Goal: Information Seeking & Learning: Check status

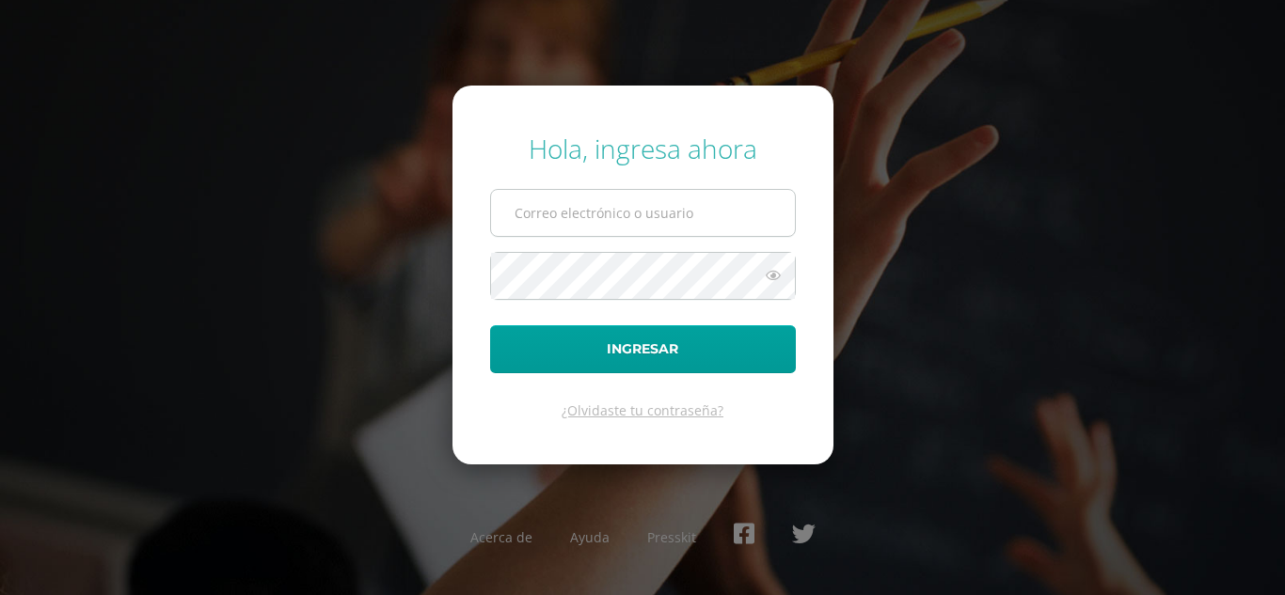
click at [606, 213] on input "text" at bounding box center [643, 213] width 304 height 46
type input "dcurup@gmail.com"
click at [490, 325] on button "Ingresar" at bounding box center [643, 349] width 306 height 48
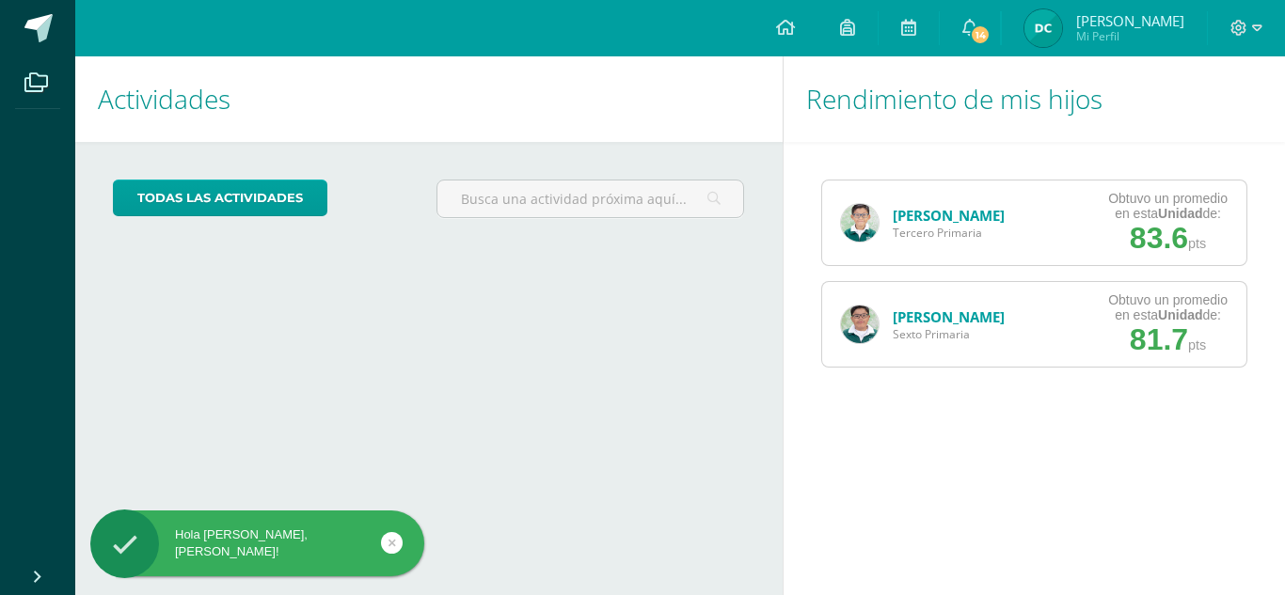
click at [940, 206] on link "[PERSON_NAME]" at bounding box center [948, 215] width 112 height 19
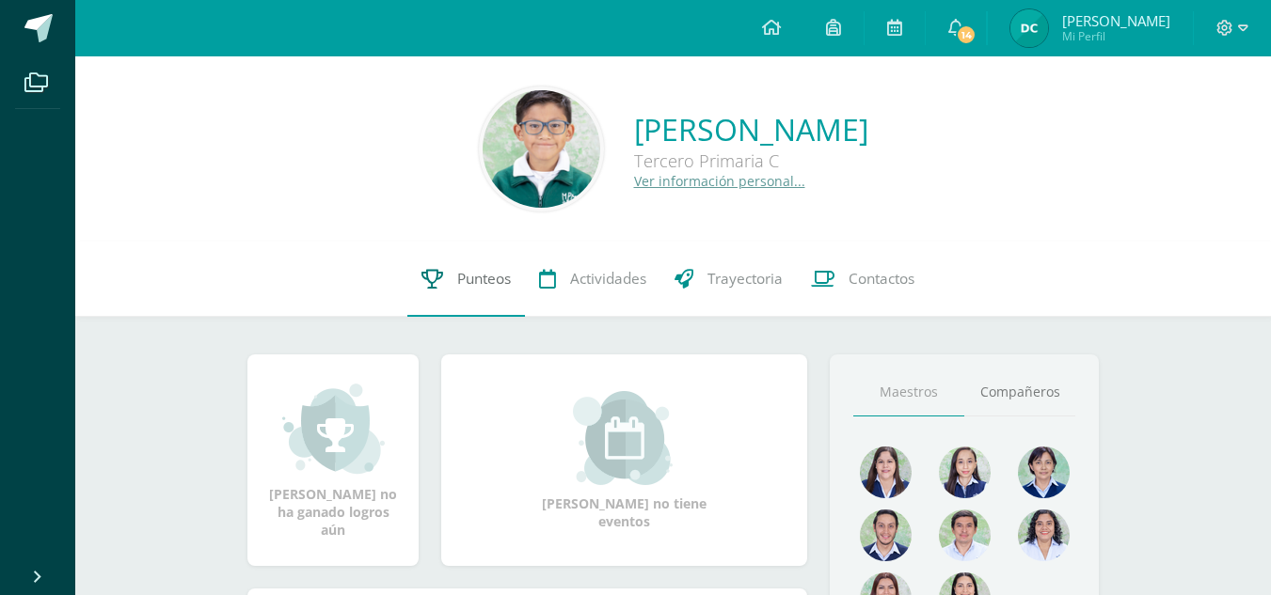
click at [489, 276] on span "Punteos" at bounding box center [484, 279] width 54 height 20
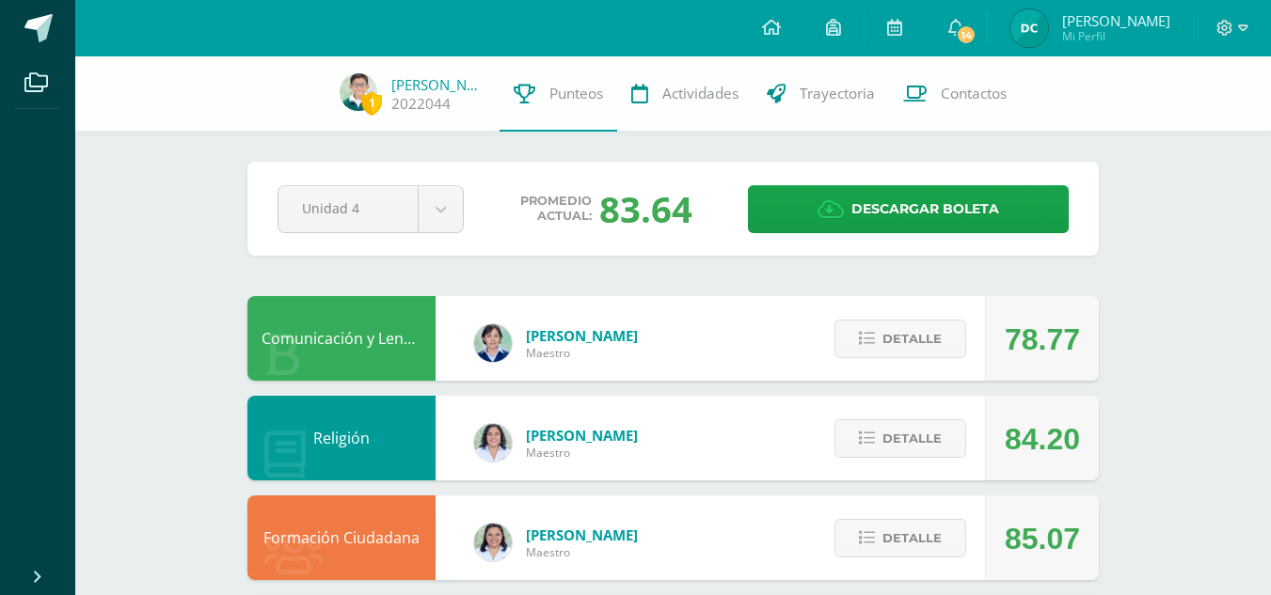
scroll to position [94, 0]
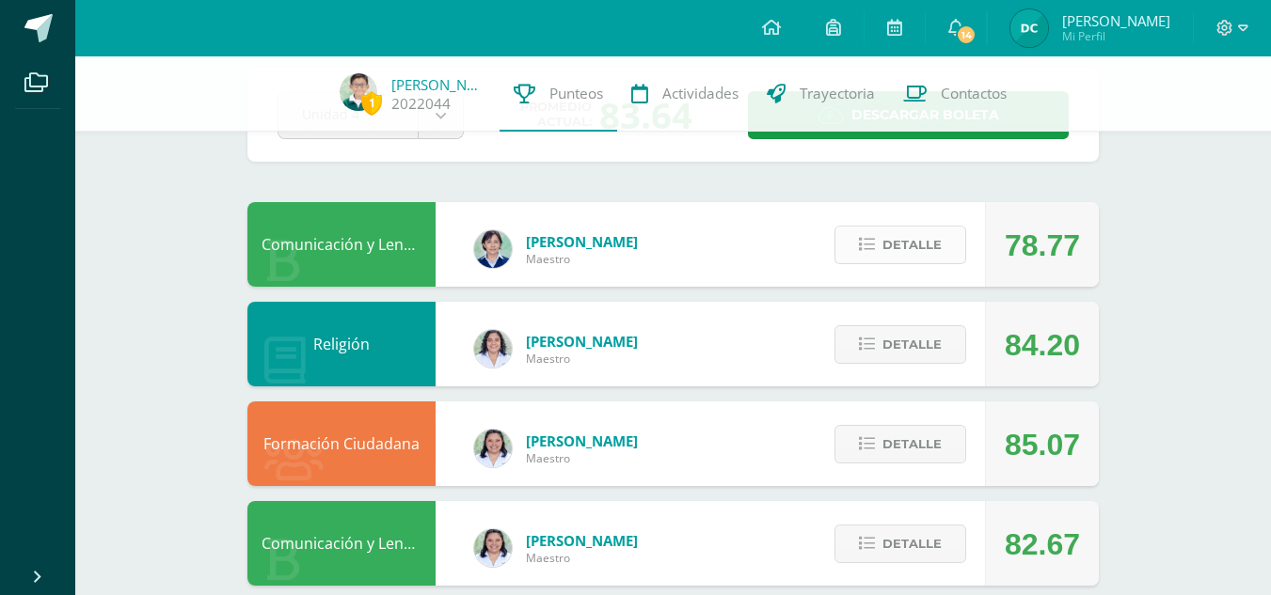
click at [903, 246] on span "Detalle" at bounding box center [911, 245] width 59 height 35
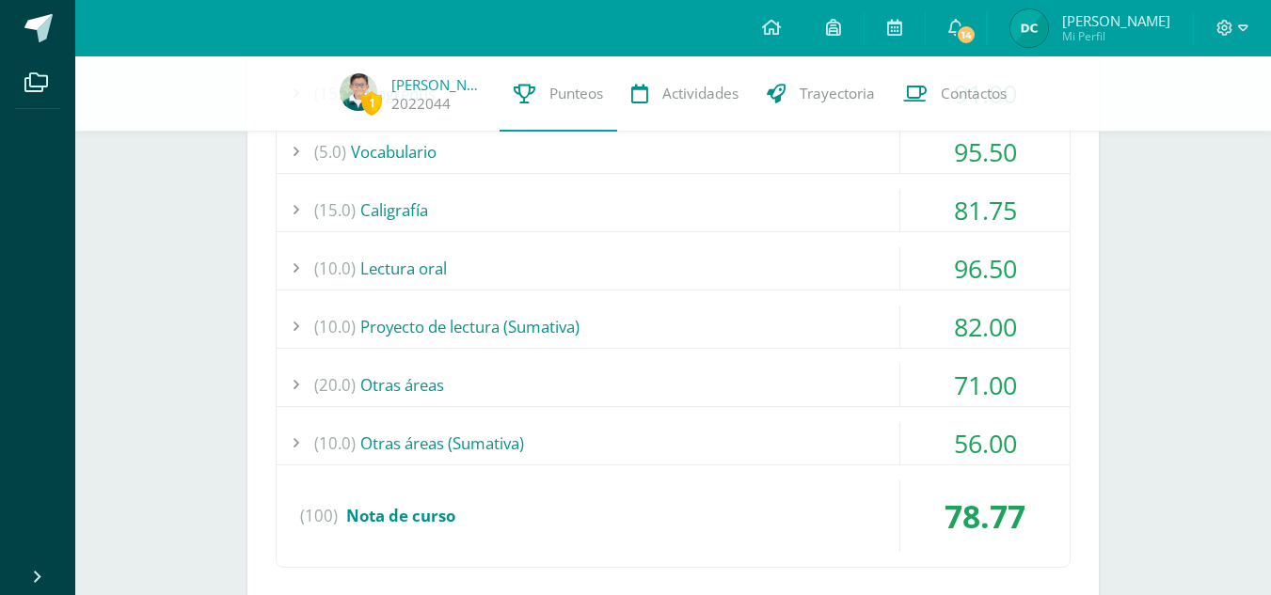
scroll to position [564, 0]
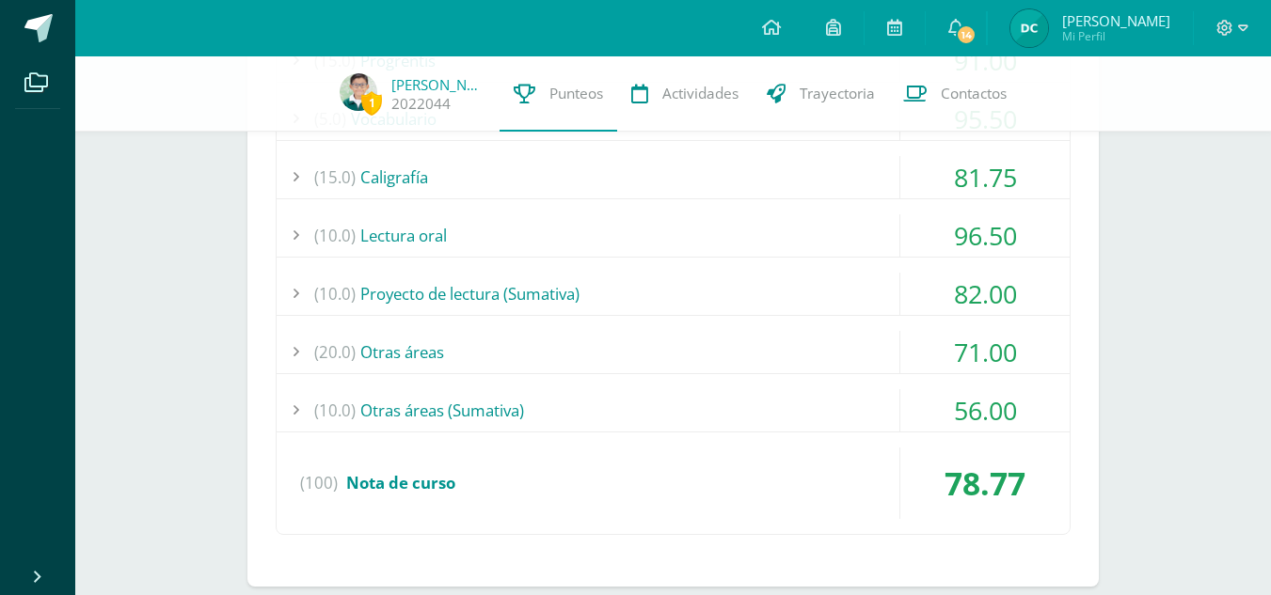
click at [399, 412] on div "(10.0) Otras áreas (Sumativa)" at bounding box center [672, 410] width 793 height 42
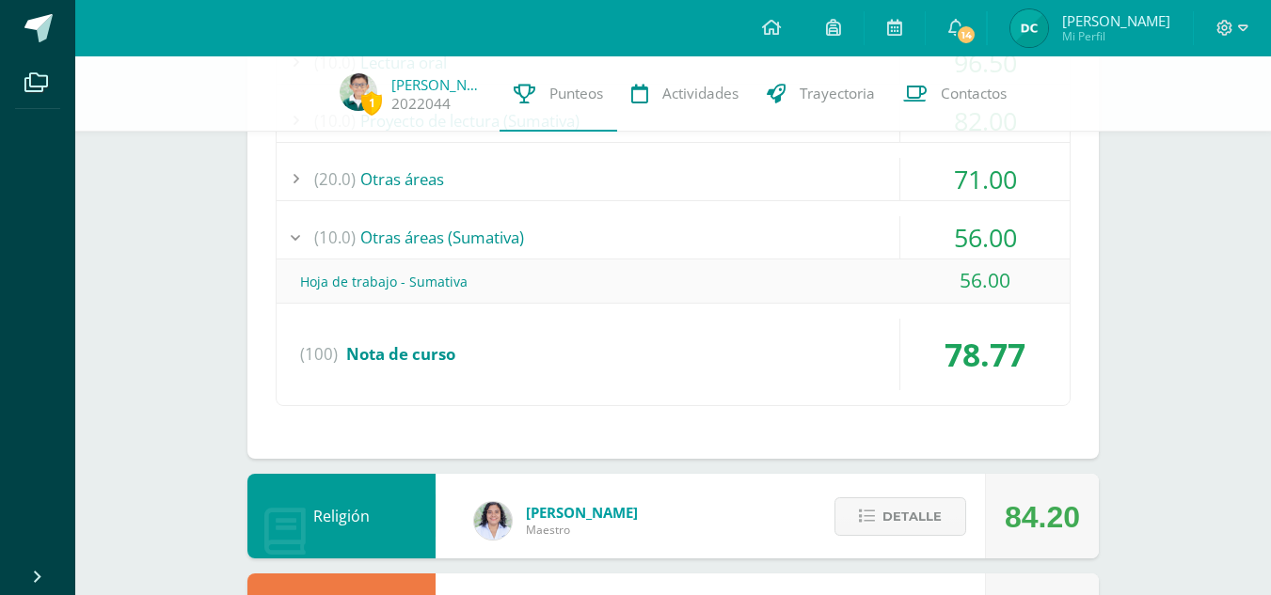
scroll to position [752, 0]
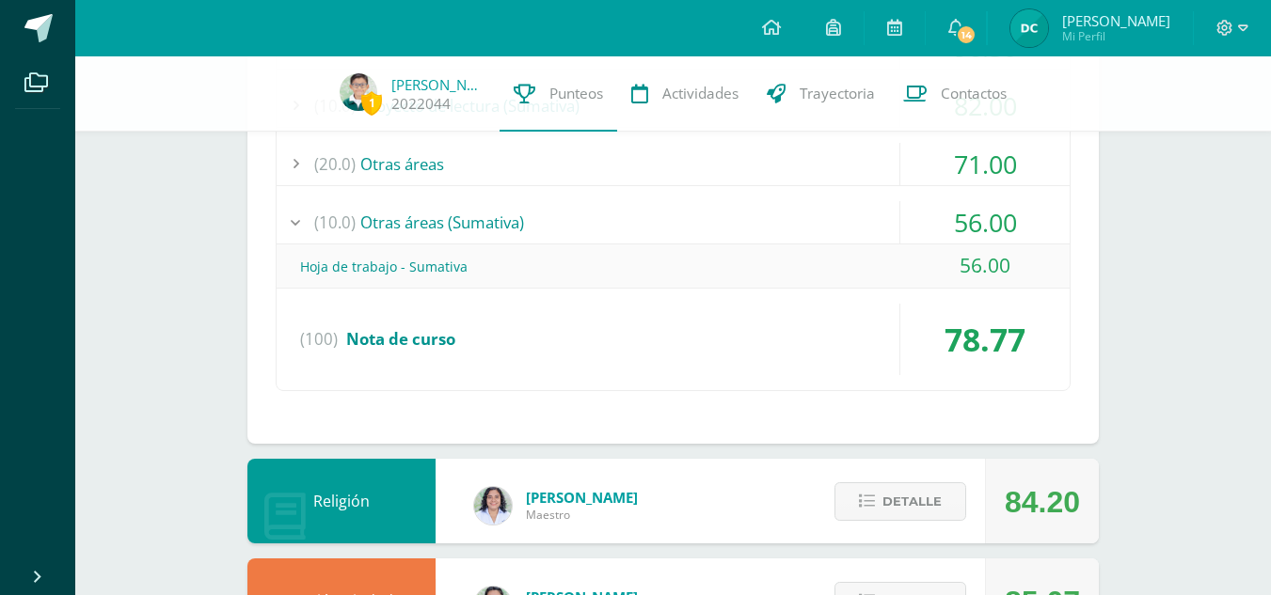
click at [435, 265] on div "Hoja de trabajo - Sumativa" at bounding box center [672, 266] width 793 height 42
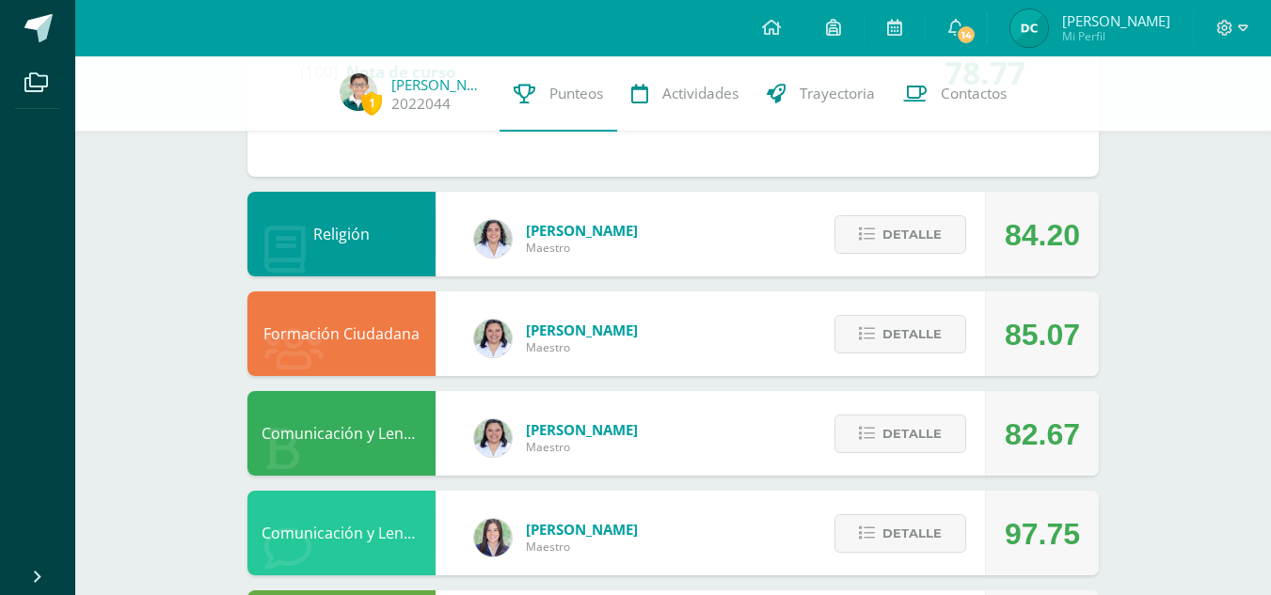
scroll to position [1035, 0]
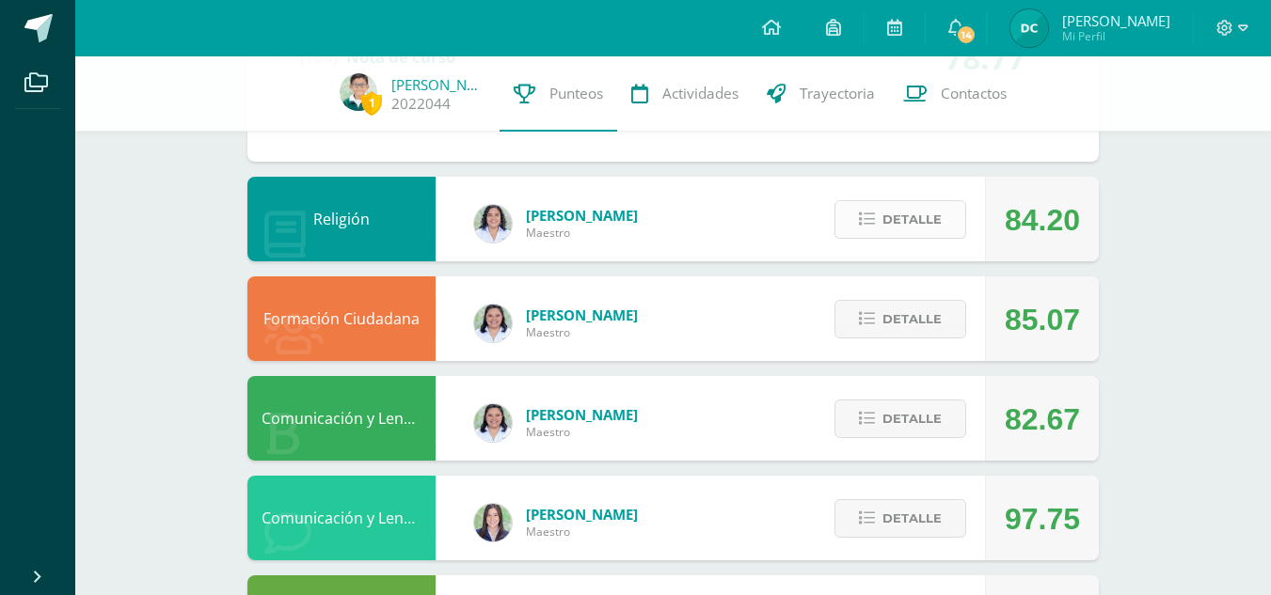
click at [932, 225] on span "Detalle" at bounding box center [911, 219] width 59 height 35
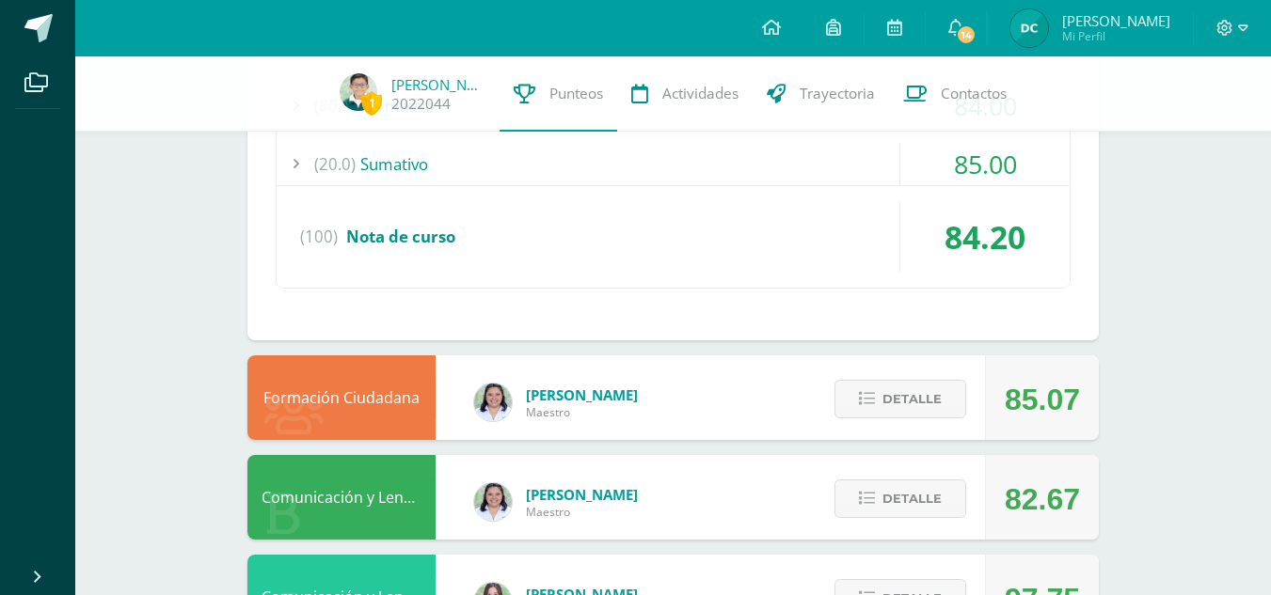
scroll to position [1411, 0]
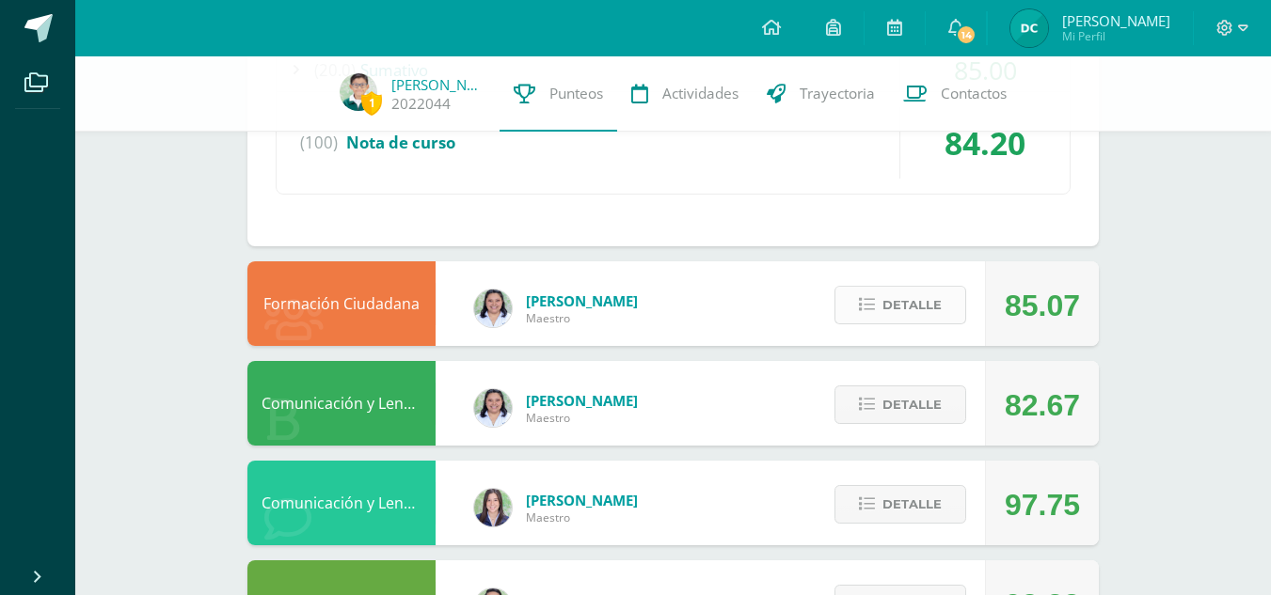
click at [904, 305] on span "Detalle" at bounding box center [911, 305] width 59 height 35
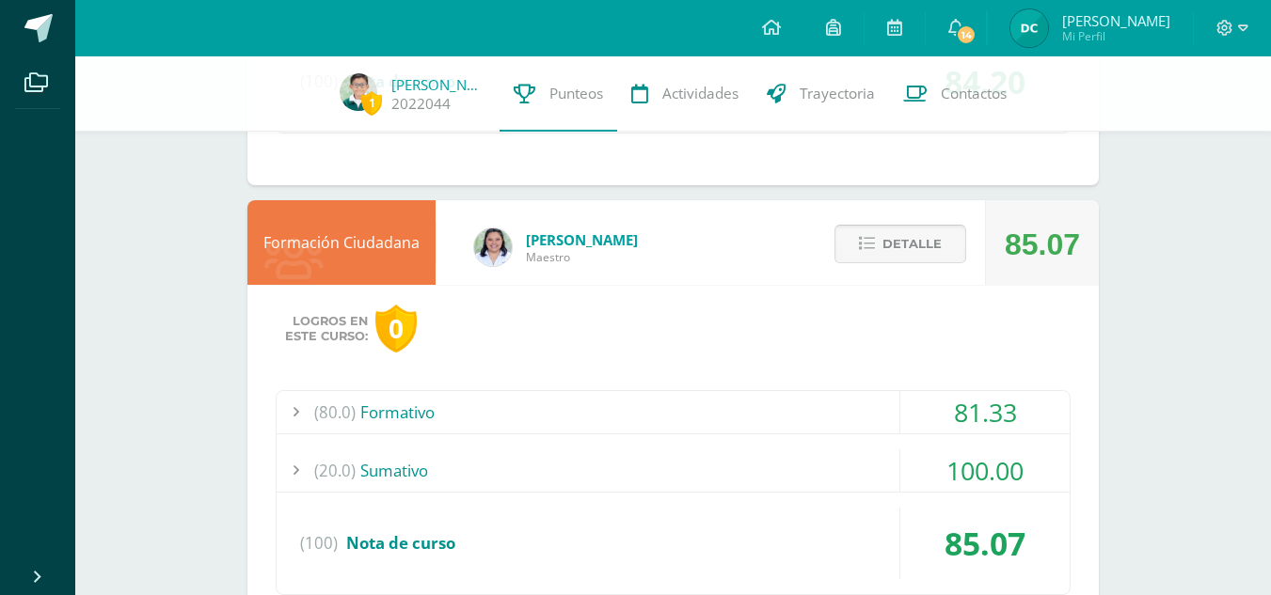
scroll to position [1505, 0]
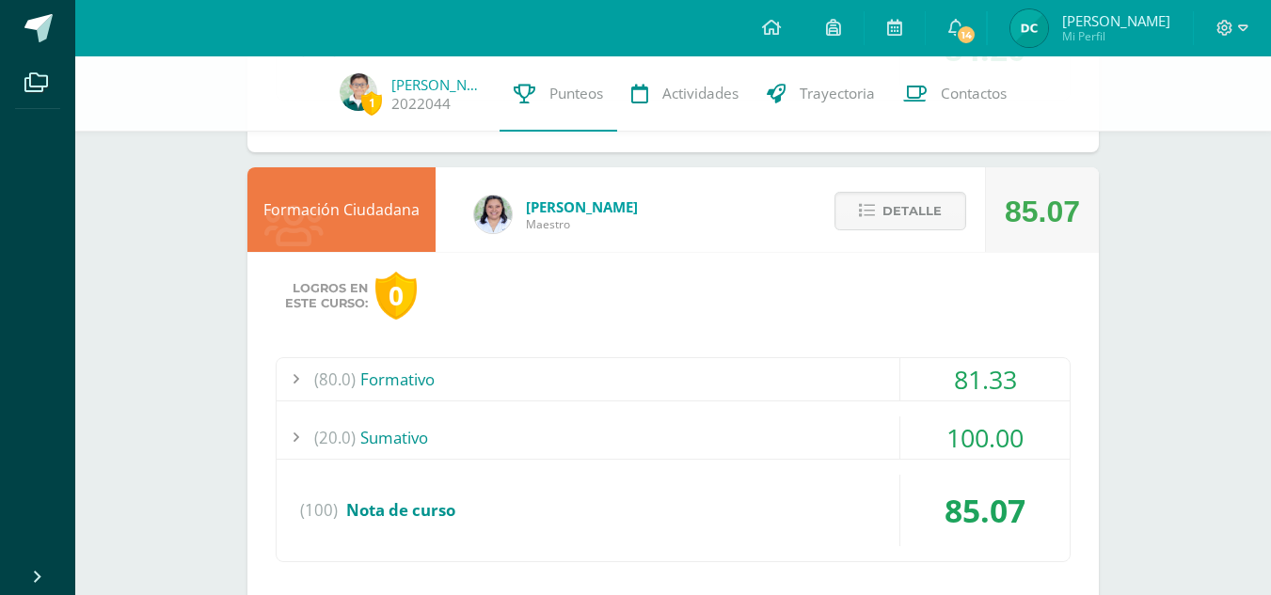
click at [360, 441] on div "(20.0) [GEOGRAPHIC_DATA]" at bounding box center [672, 438] width 793 height 42
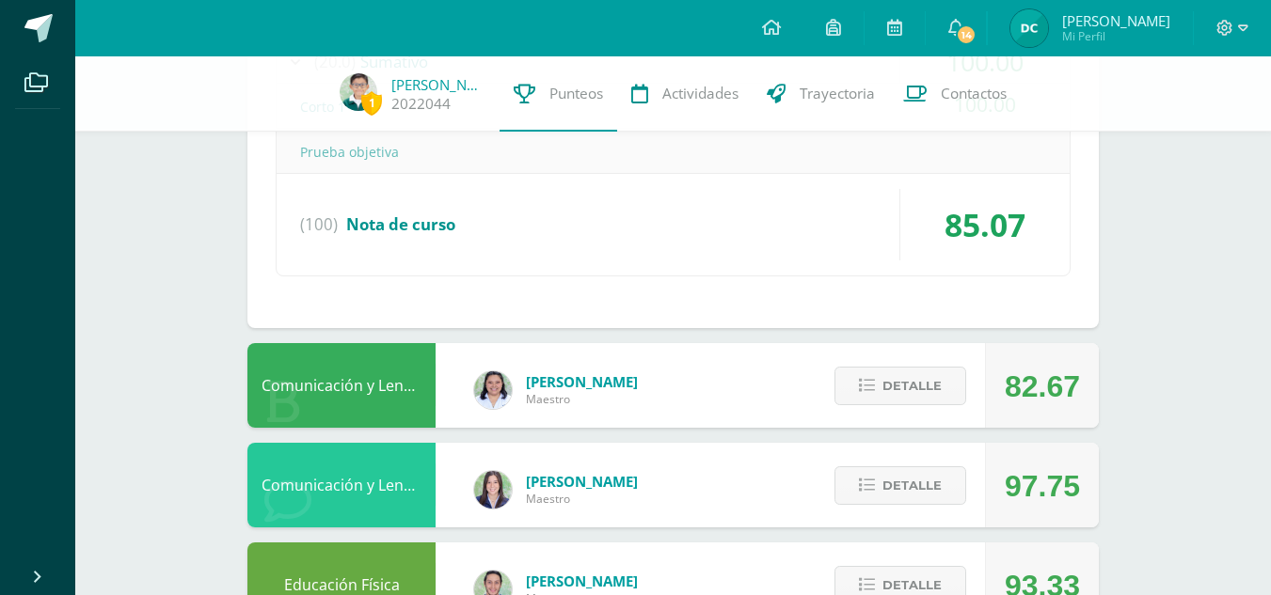
scroll to position [1930, 0]
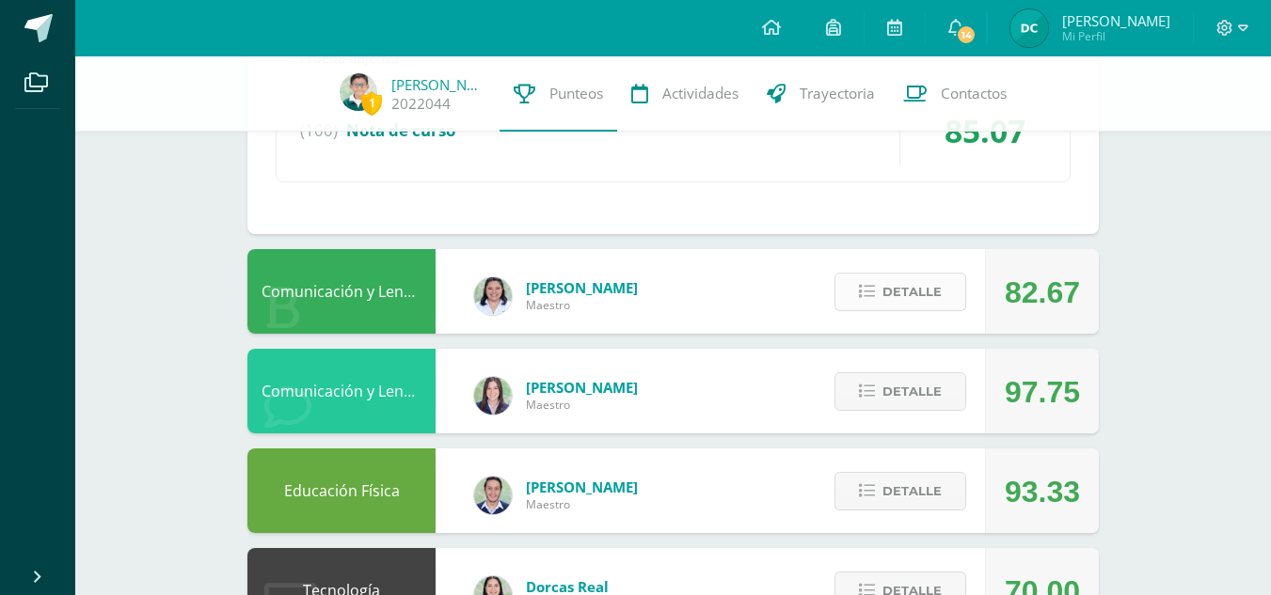
click at [926, 292] on span "Detalle" at bounding box center [911, 292] width 59 height 35
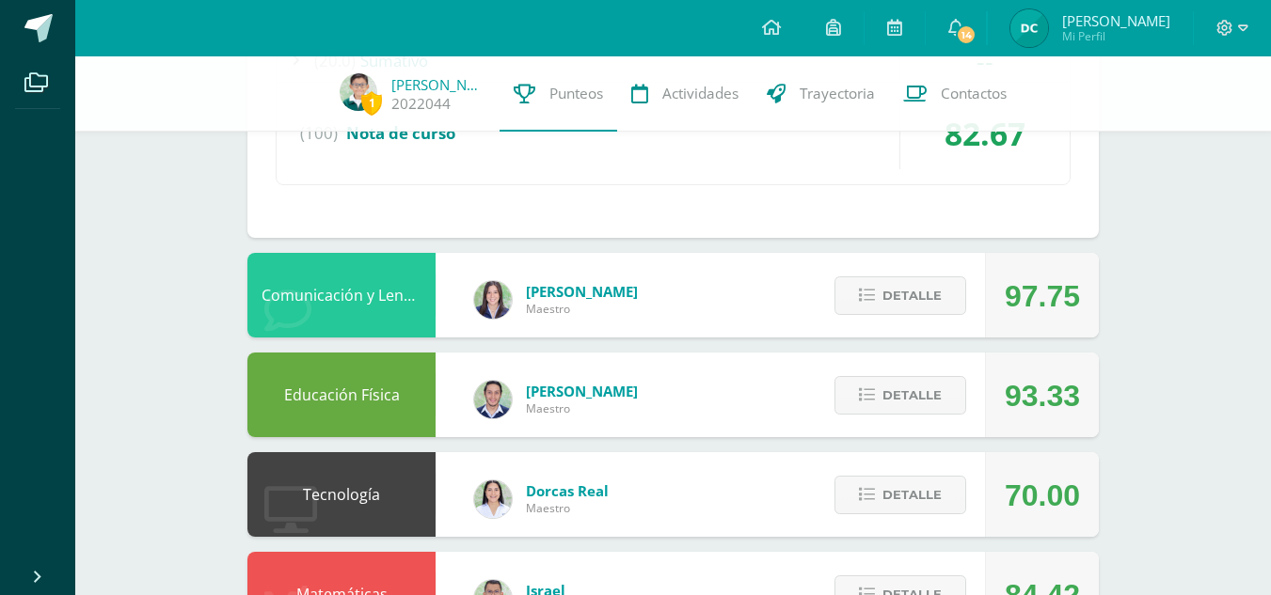
scroll to position [2400, 0]
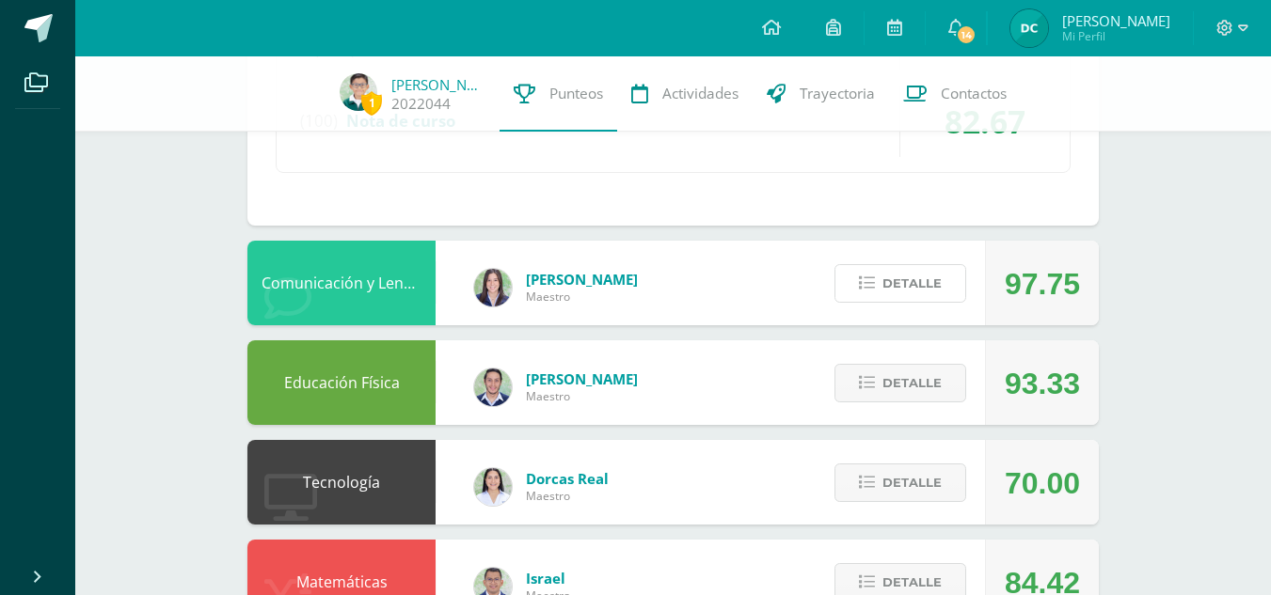
click at [927, 293] on span "Detalle" at bounding box center [911, 283] width 59 height 35
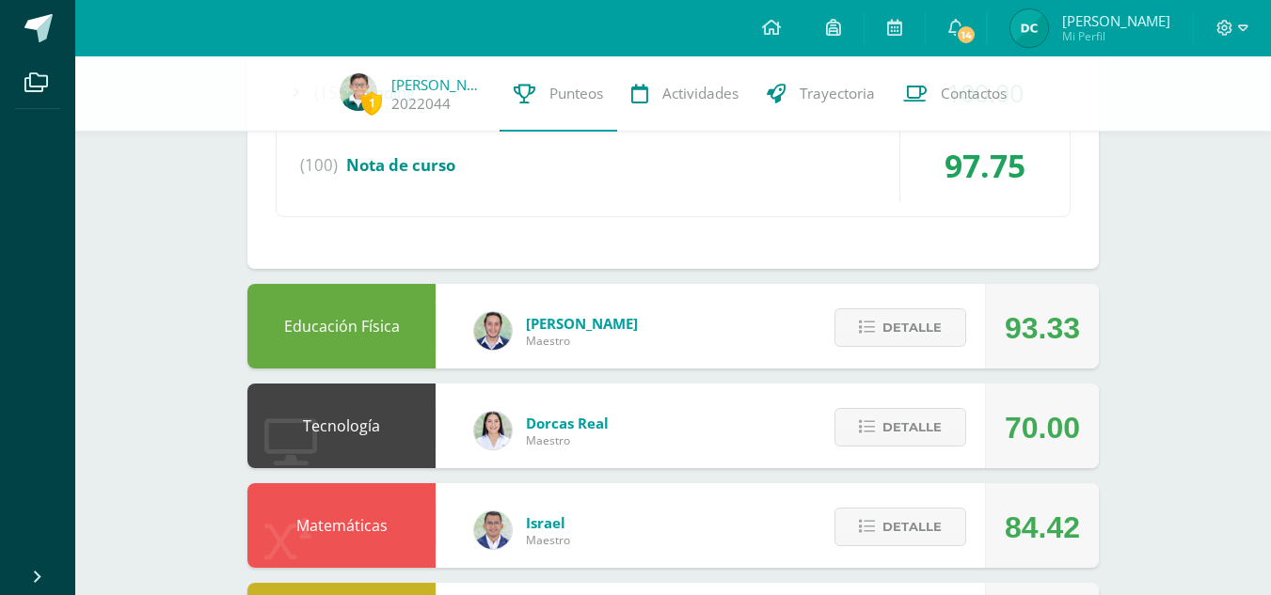
scroll to position [3152, 0]
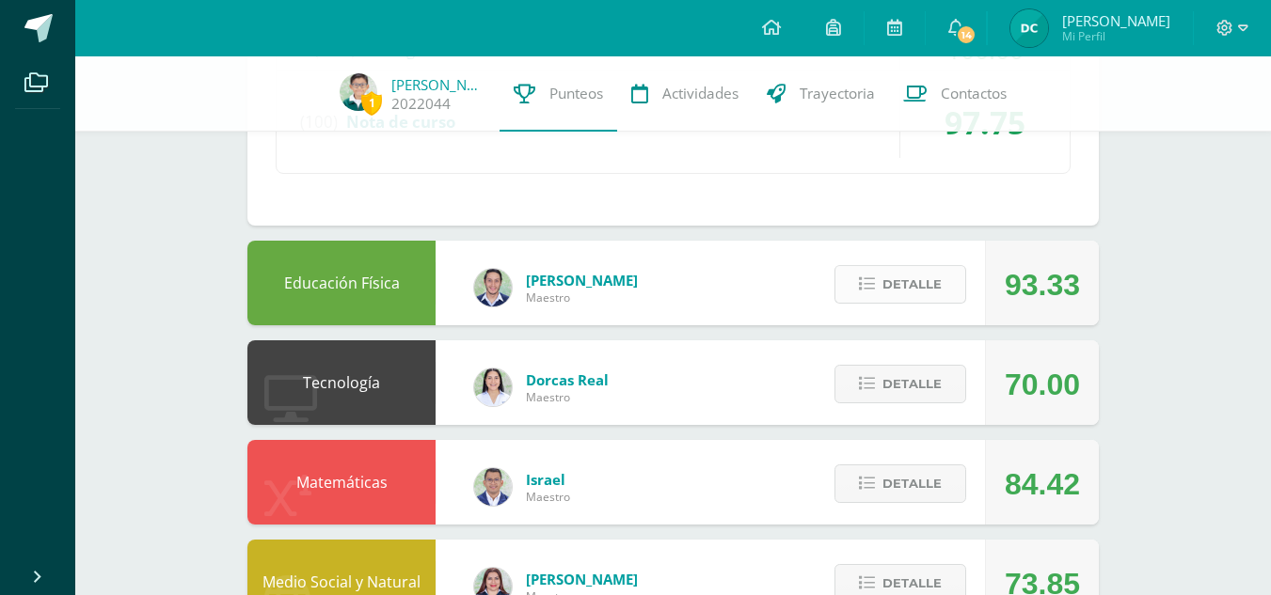
click at [929, 289] on span "Detalle" at bounding box center [911, 284] width 59 height 35
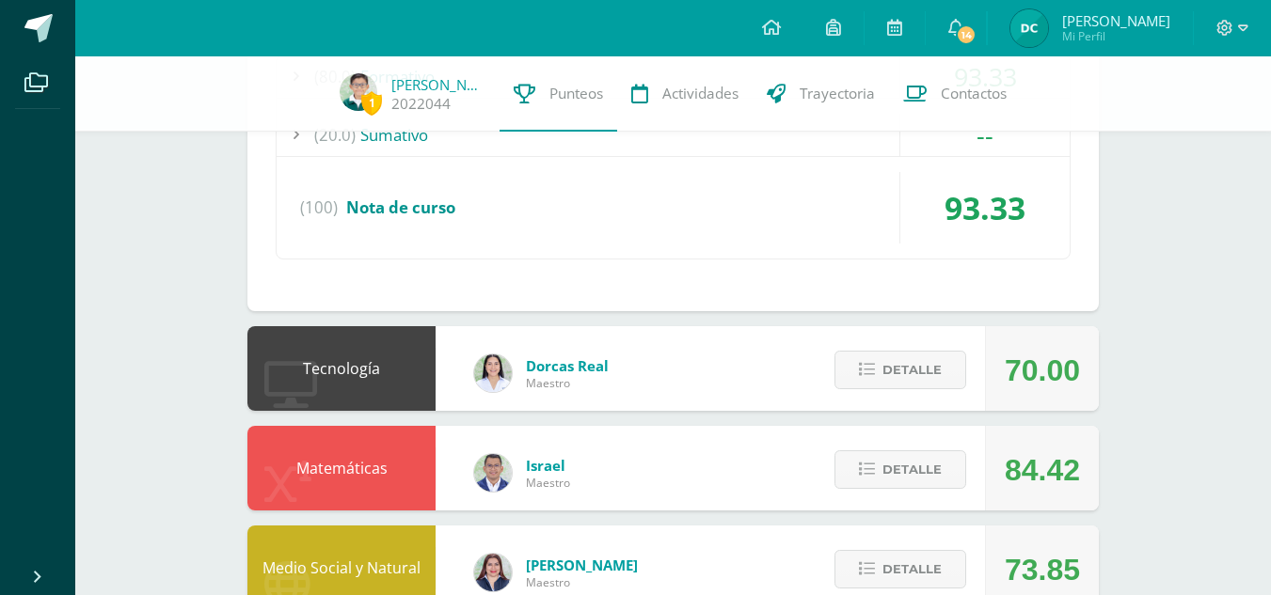
scroll to position [3623, 0]
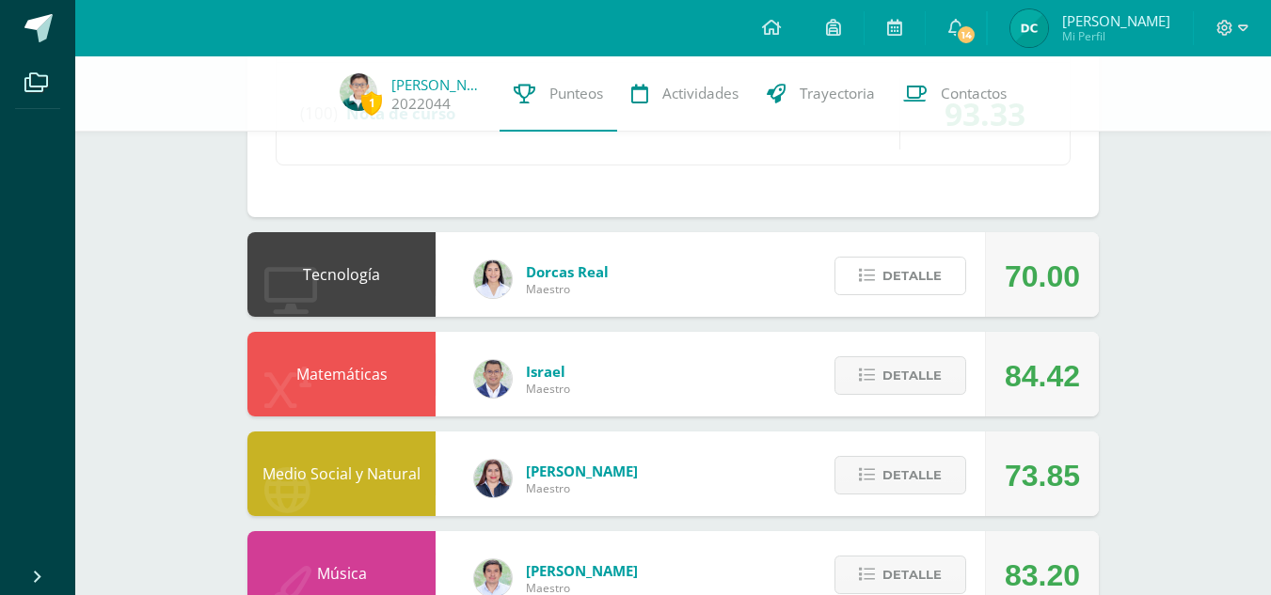
click at [929, 289] on span "Detalle" at bounding box center [911, 276] width 59 height 35
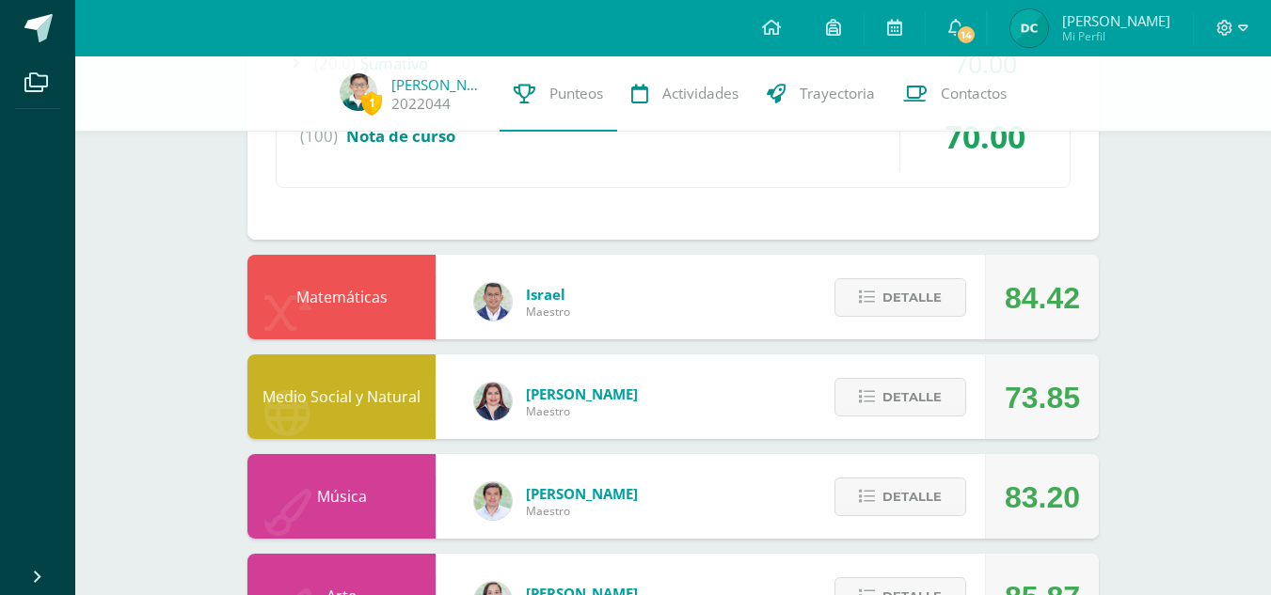
scroll to position [4093, 0]
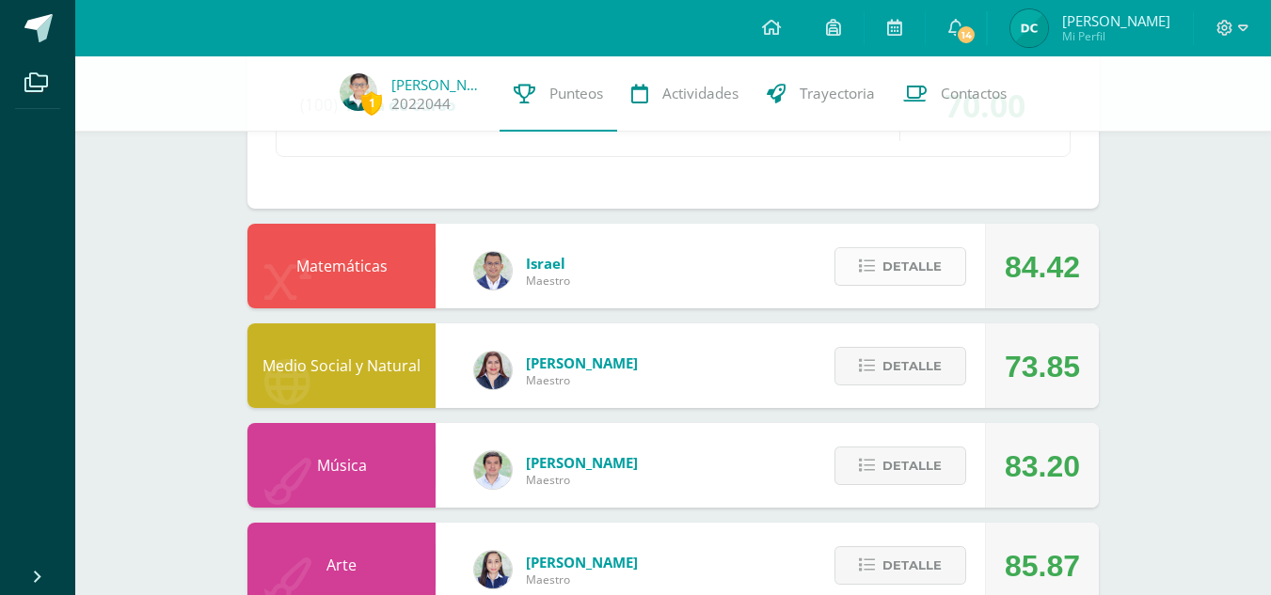
click at [916, 272] on span "Detalle" at bounding box center [911, 266] width 59 height 35
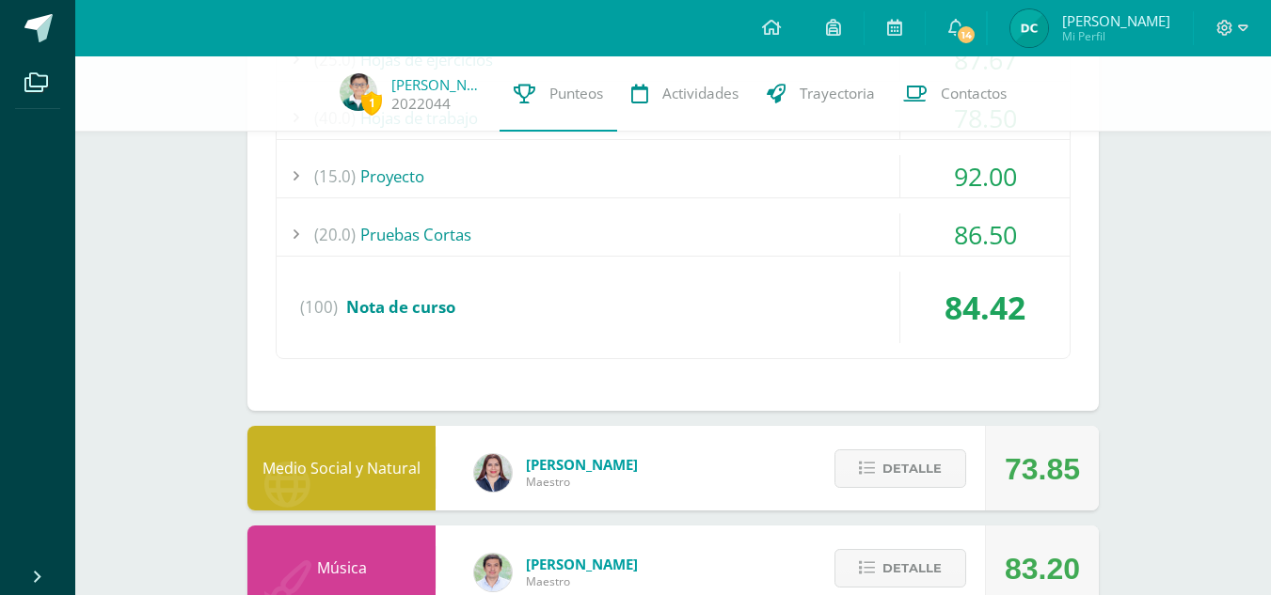
scroll to position [4657, 0]
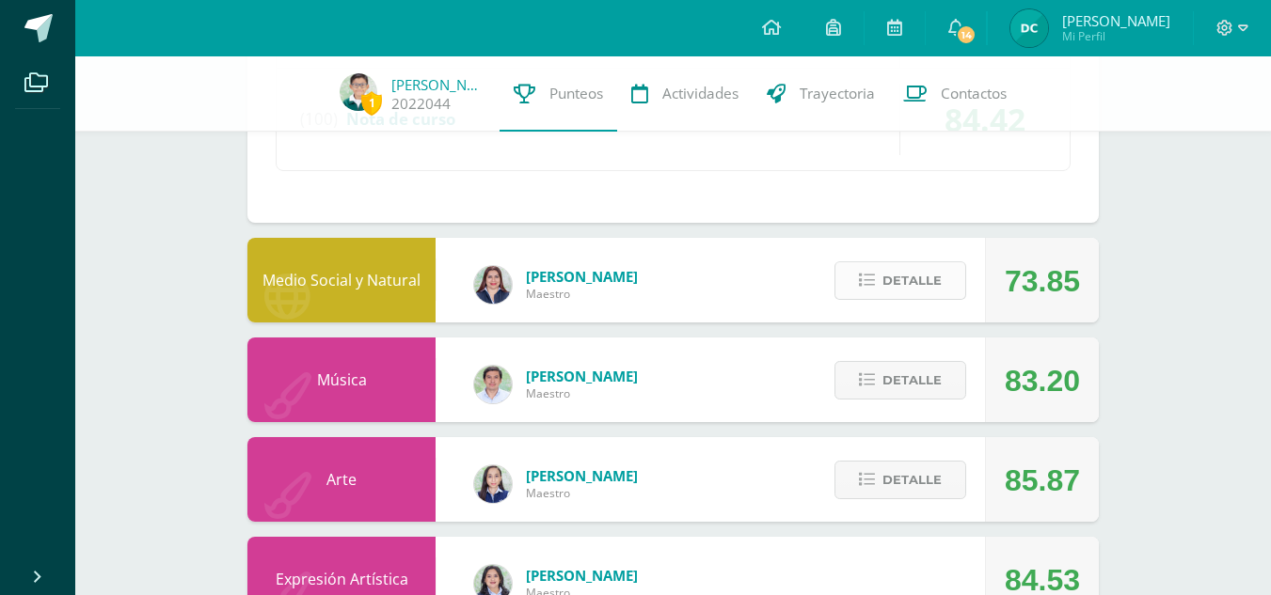
click at [916, 285] on span "Detalle" at bounding box center [911, 280] width 59 height 35
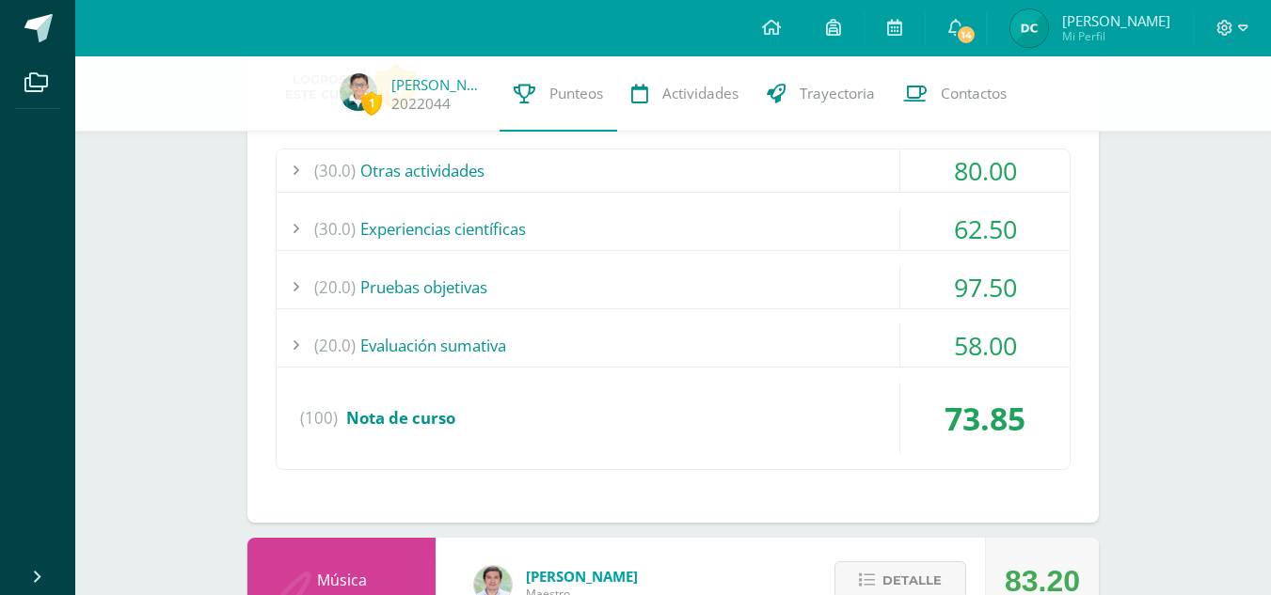
scroll to position [4939, 0]
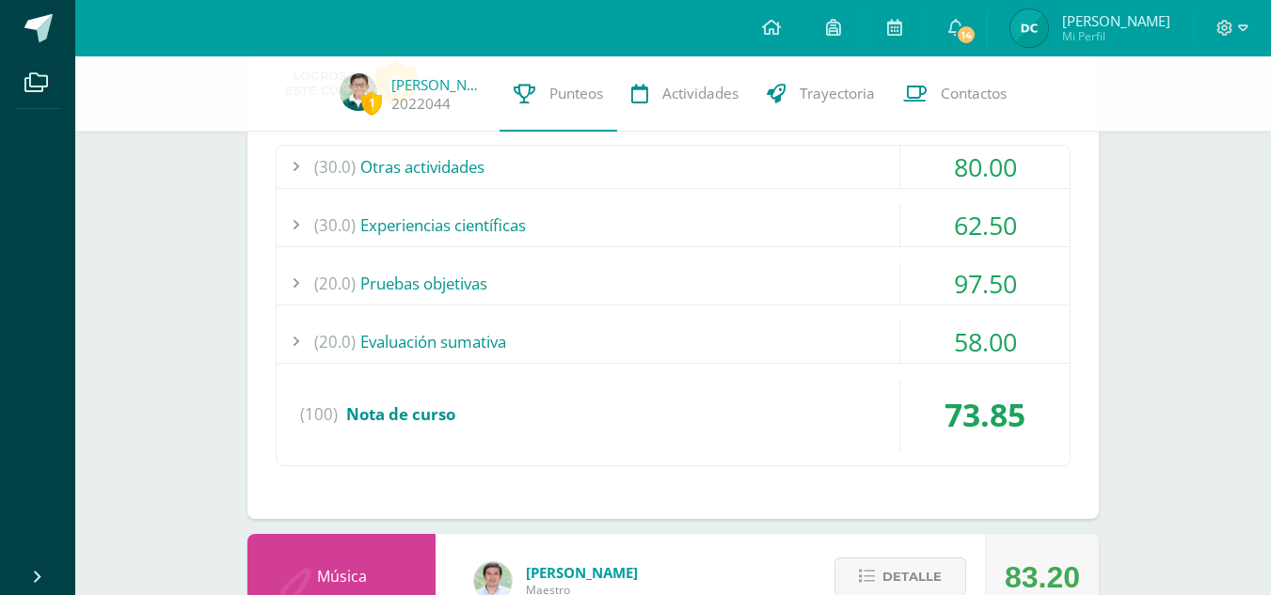
click at [411, 353] on div "(20.0) Evaluación sumativa" at bounding box center [672, 342] width 793 height 42
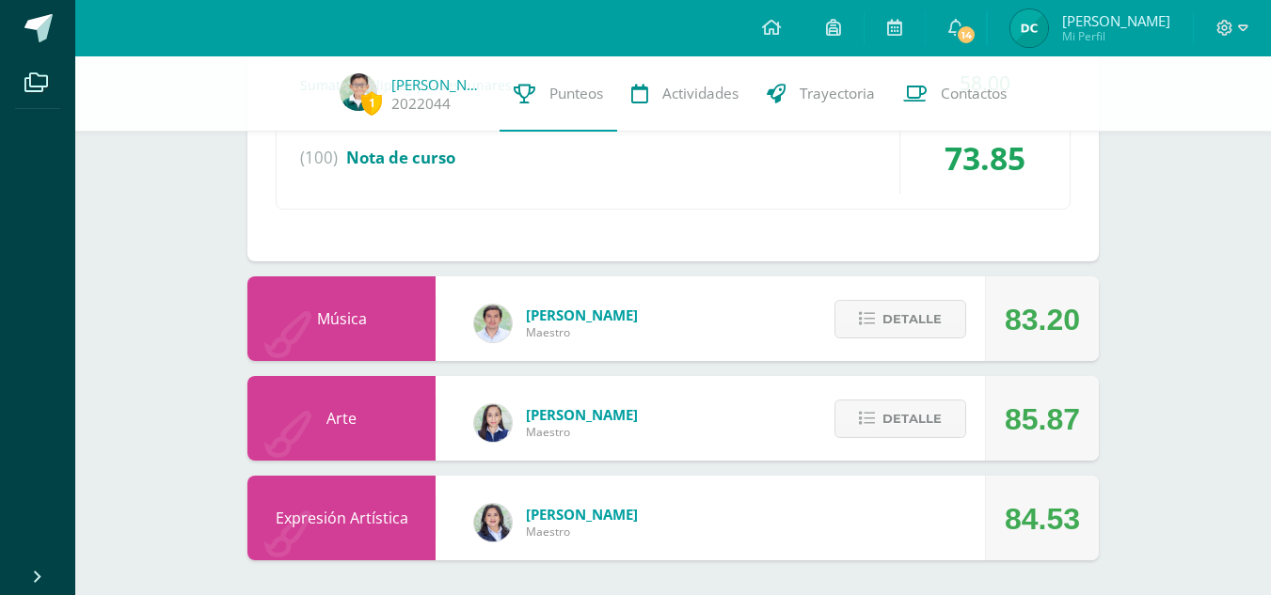
scroll to position [5155, 0]
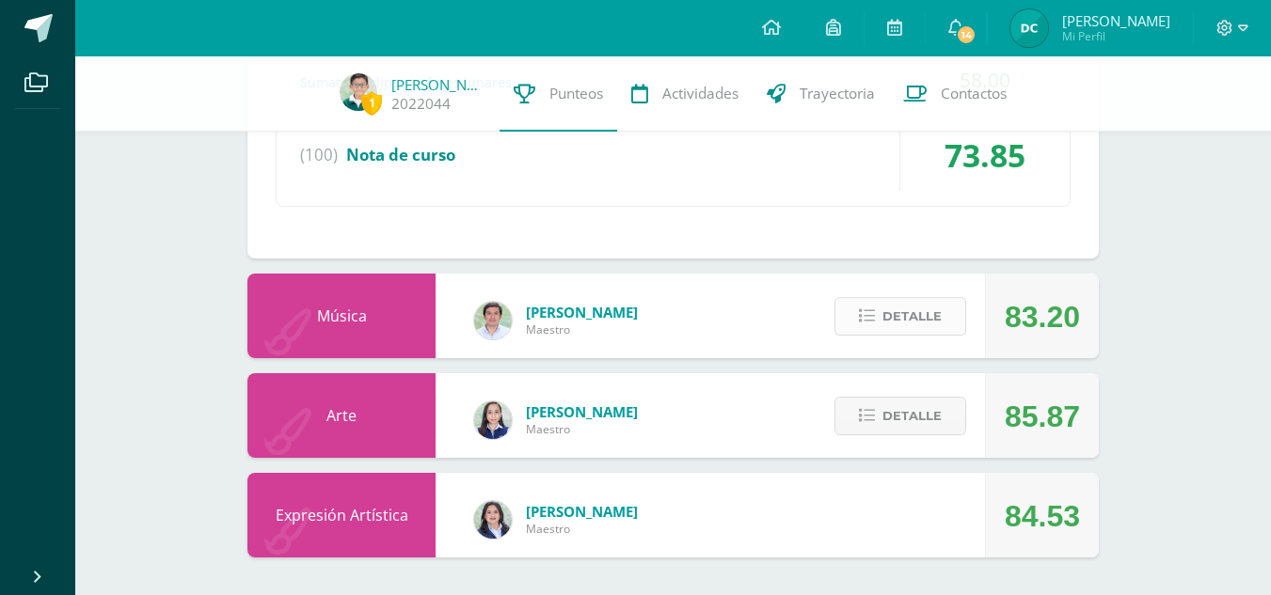
click at [935, 323] on span "Detalle" at bounding box center [911, 316] width 59 height 35
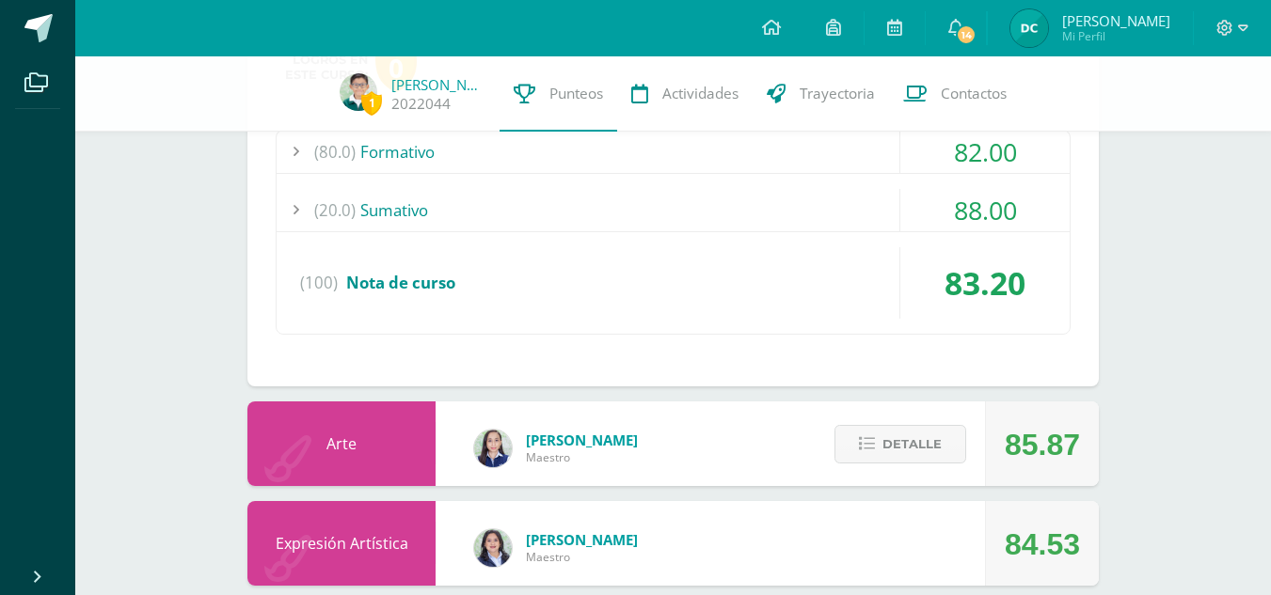
scroll to position [5517, 0]
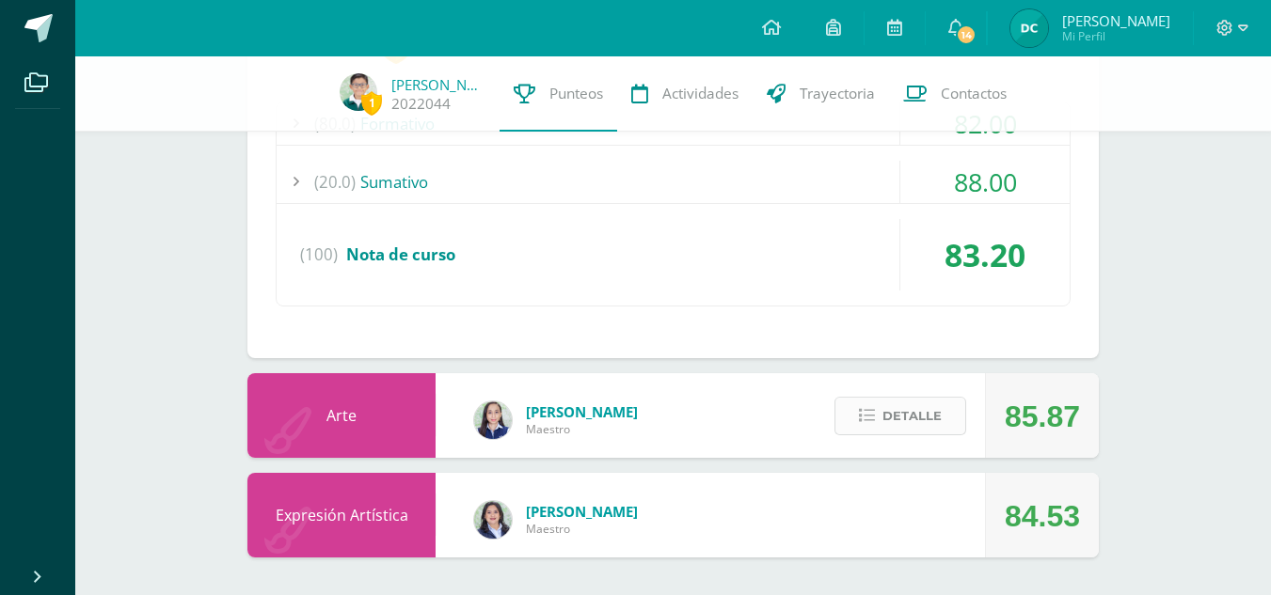
click at [881, 418] on button "Detalle" at bounding box center [900, 416] width 132 height 39
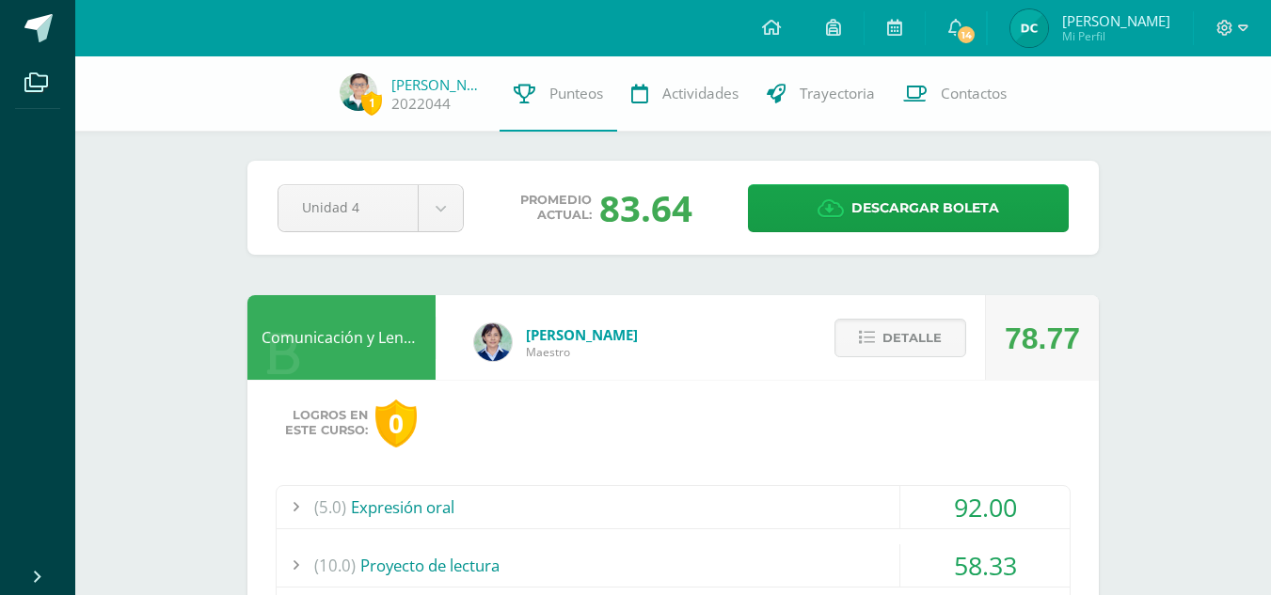
scroll to position [0, 0]
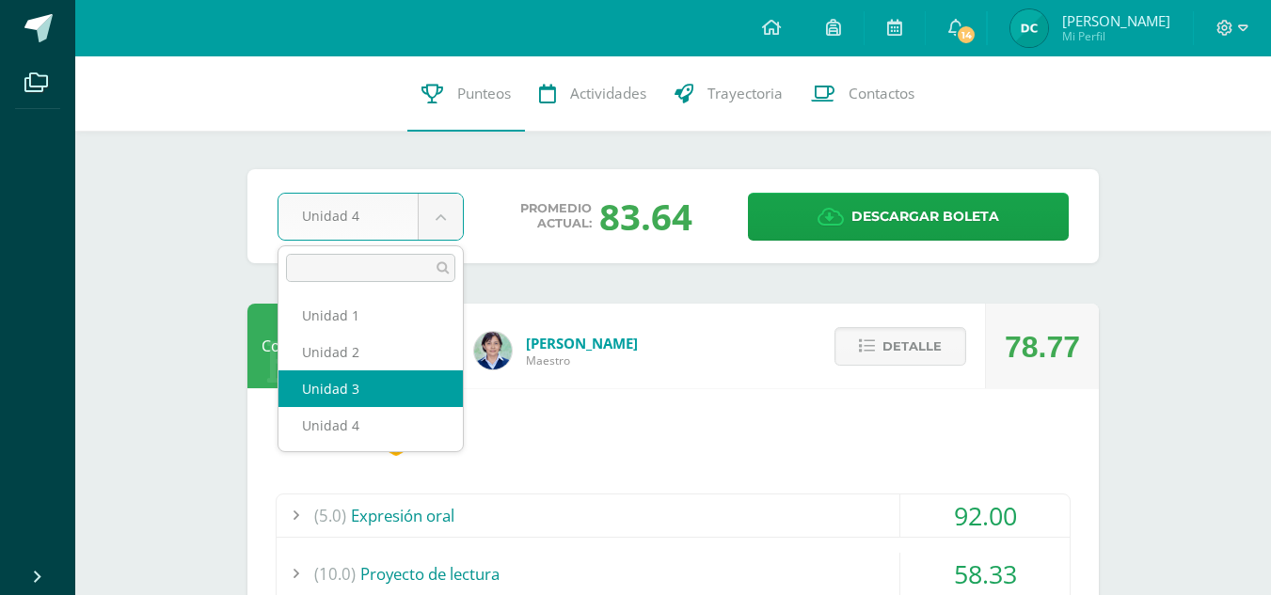
select select "Unidad 3"
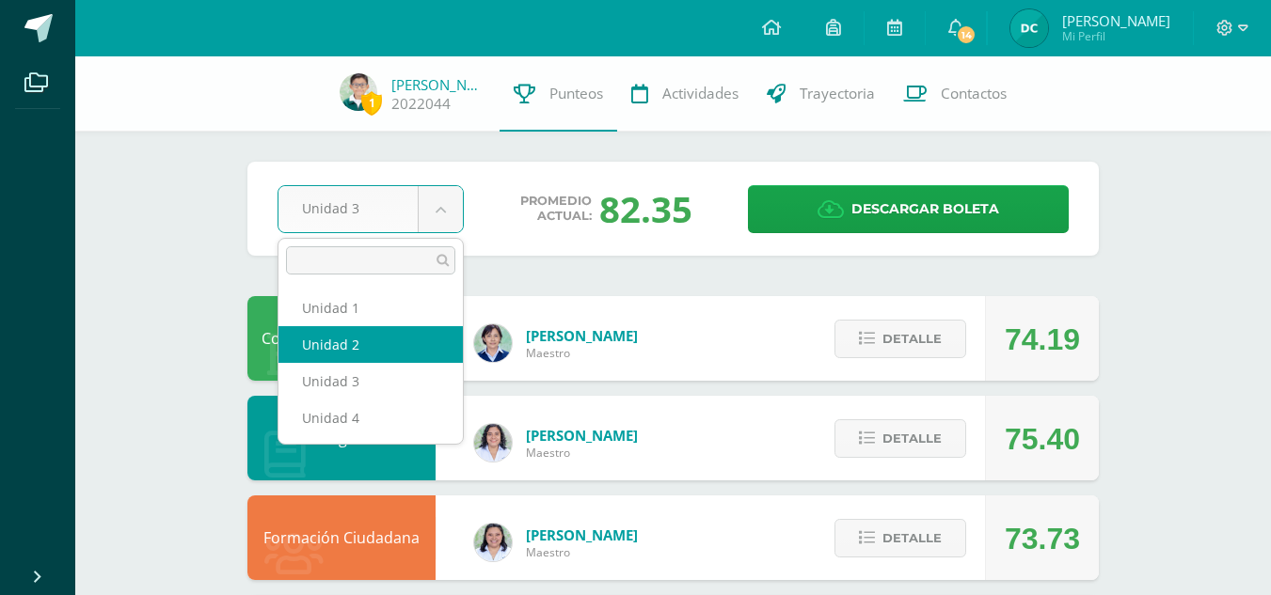
select select "Unidad 2"
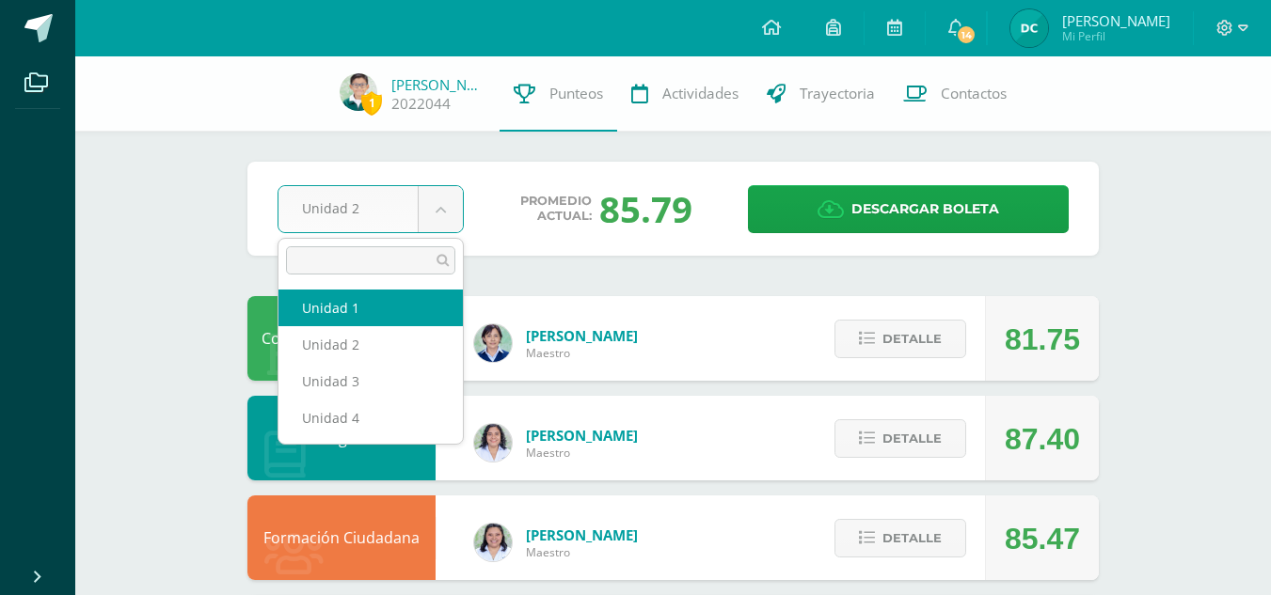
select select "Unidad 1"
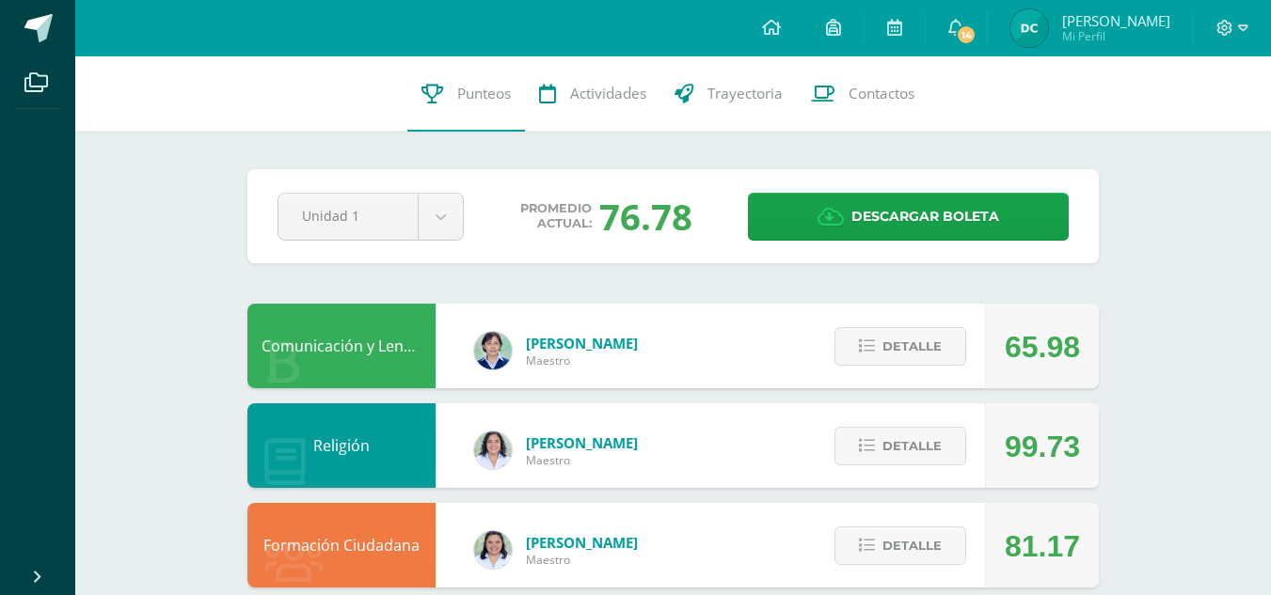
click at [1033, 16] on img at bounding box center [1029, 28] width 38 height 38
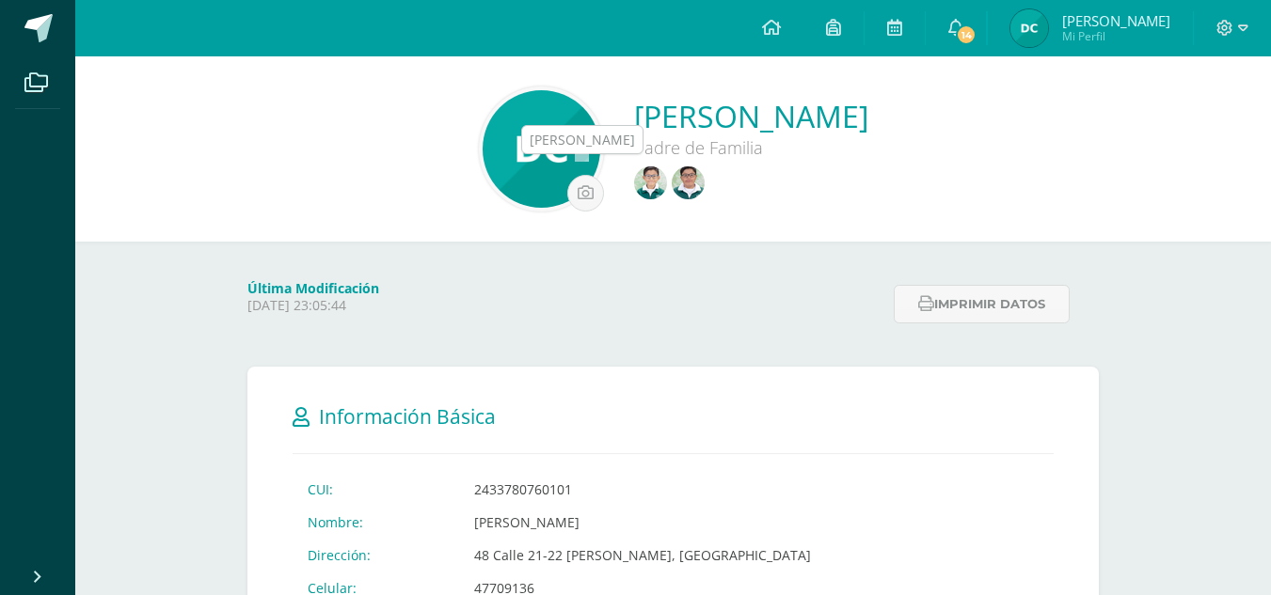
click at [671, 189] on img at bounding box center [687, 182] width 33 height 33
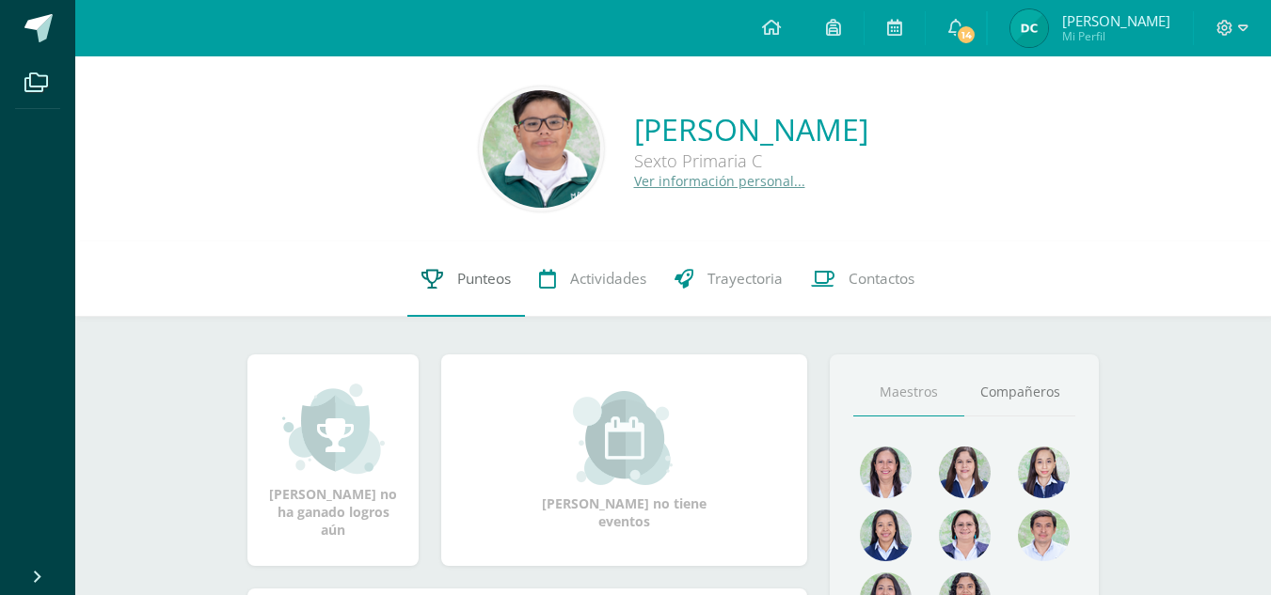
click at [492, 277] on span "Punteos" at bounding box center [484, 279] width 54 height 20
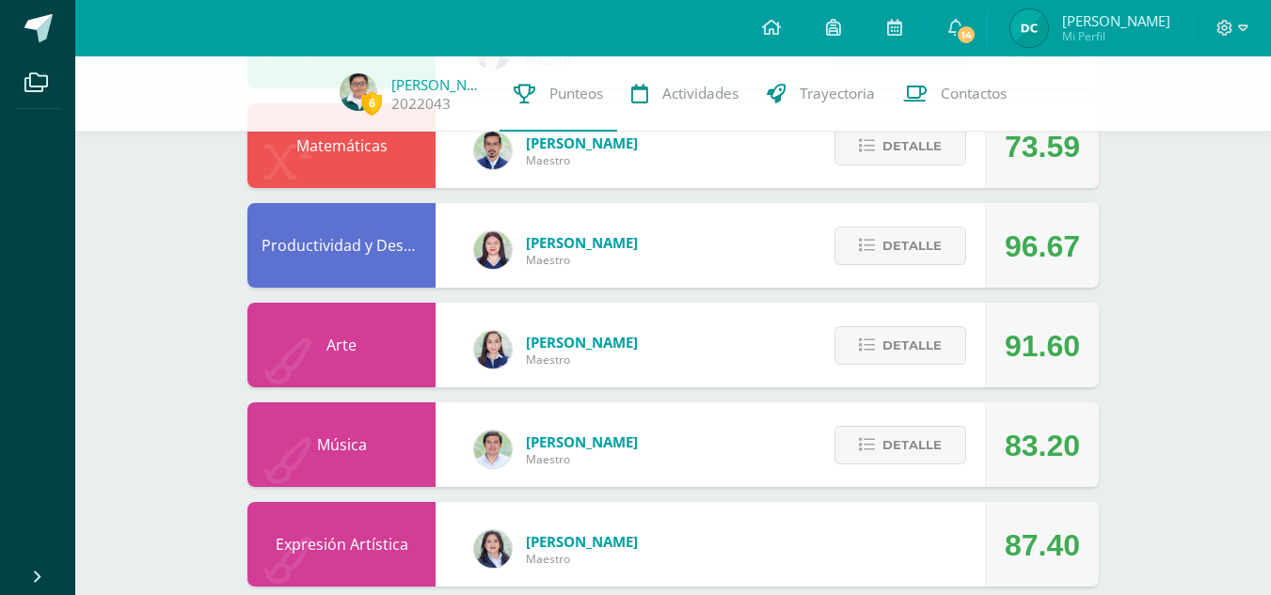
scroll to position [1119, 0]
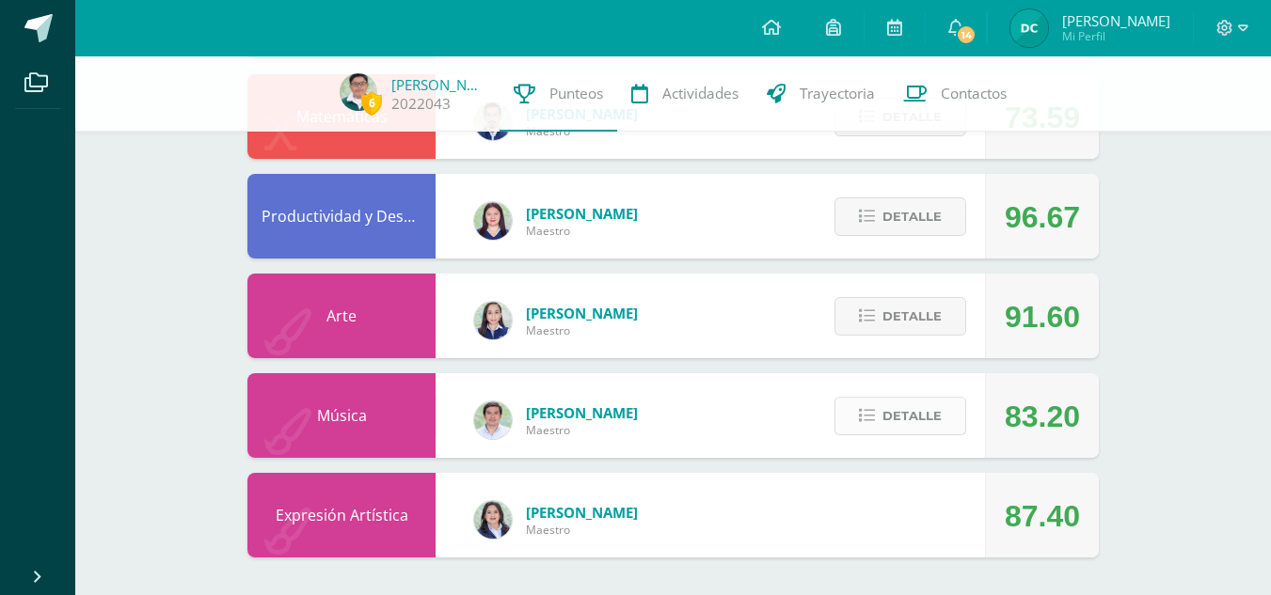
click at [915, 406] on span "Detalle" at bounding box center [911, 416] width 59 height 35
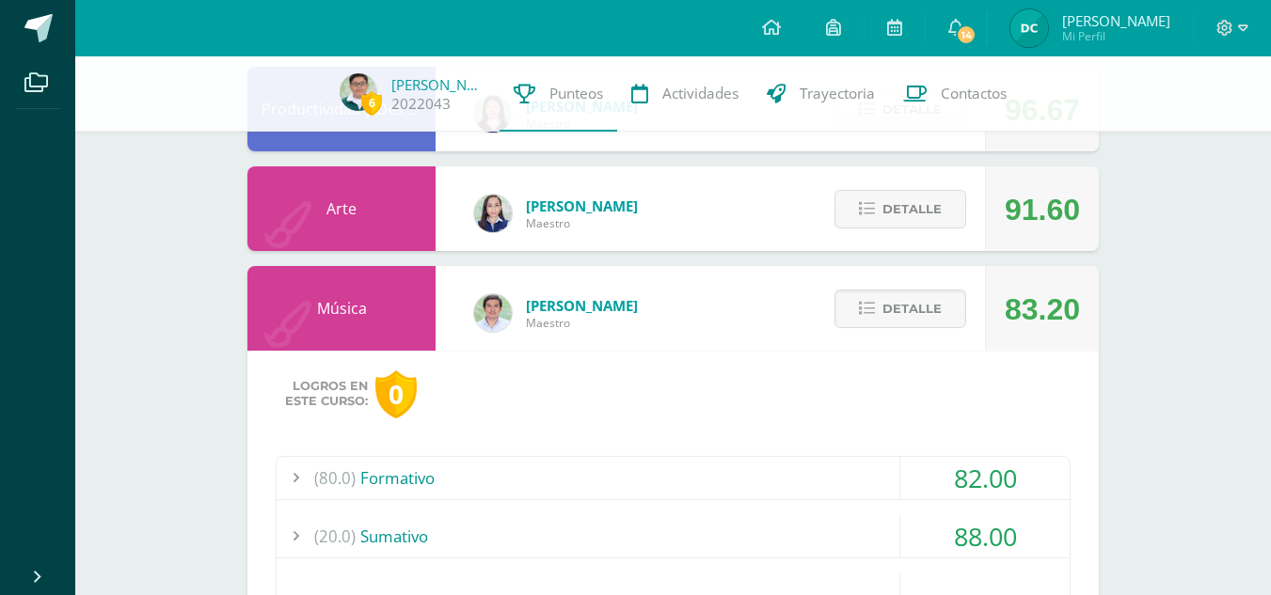
scroll to position [1132, 0]
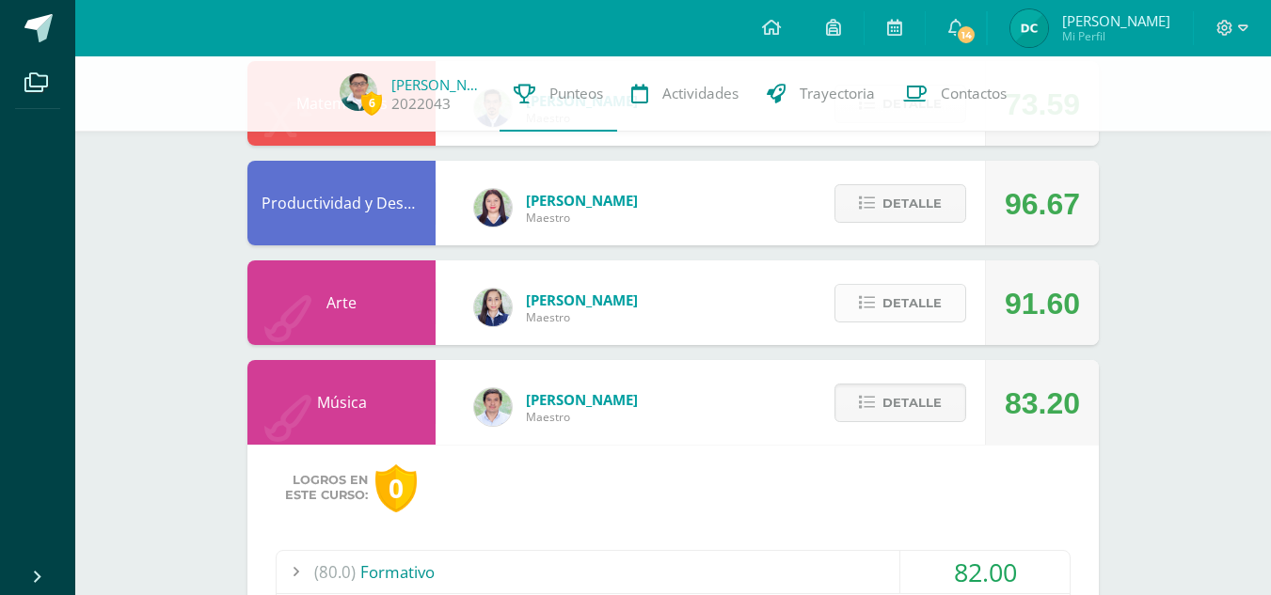
click at [892, 304] on span "Detalle" at bounding box center [911, 303] width 59 height 35
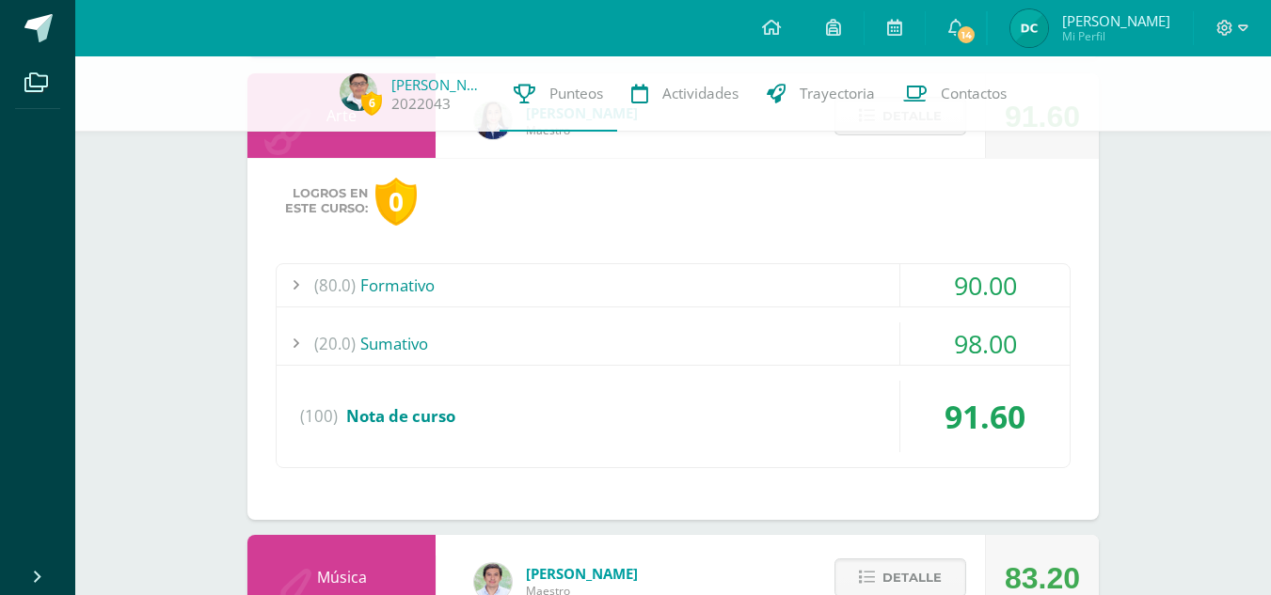
scroll to position [1320, 0]
click at [433, 350] on div "(20.0) [GEOGRAPHIC_DATA]" at bounding box center [672, 343] width 793 height 42
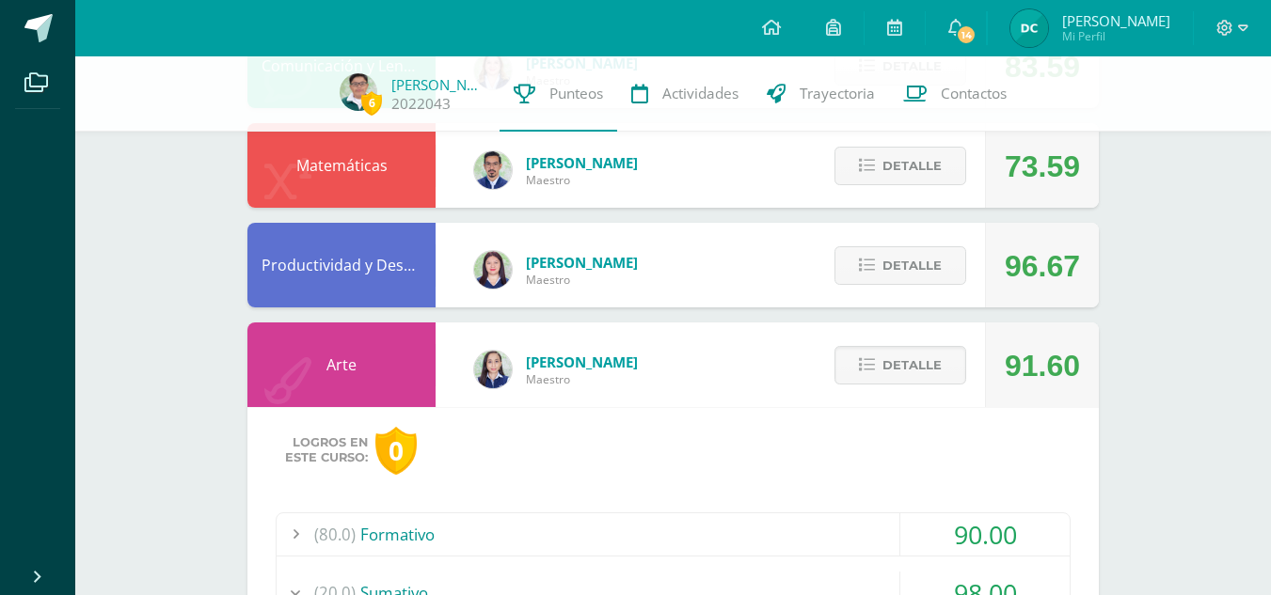
scroll to position [1038, 0]
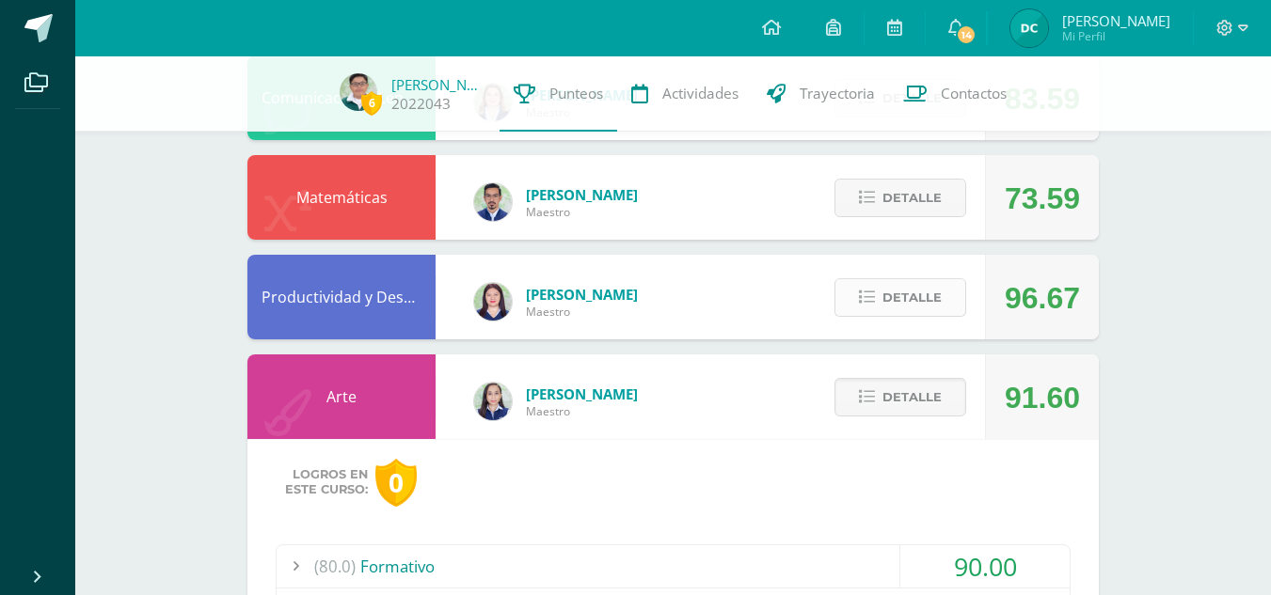
click at [881, 293] on button "Detalle" at bounding box center [900, 297] width 132 height 39
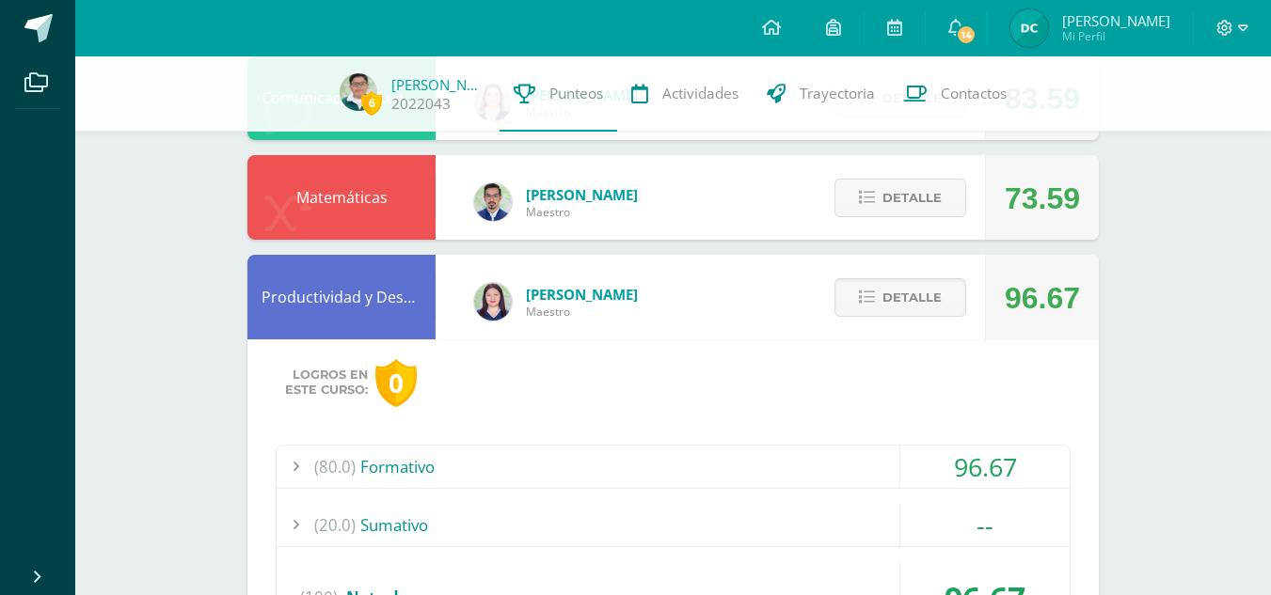
scroll to position [944, 0]
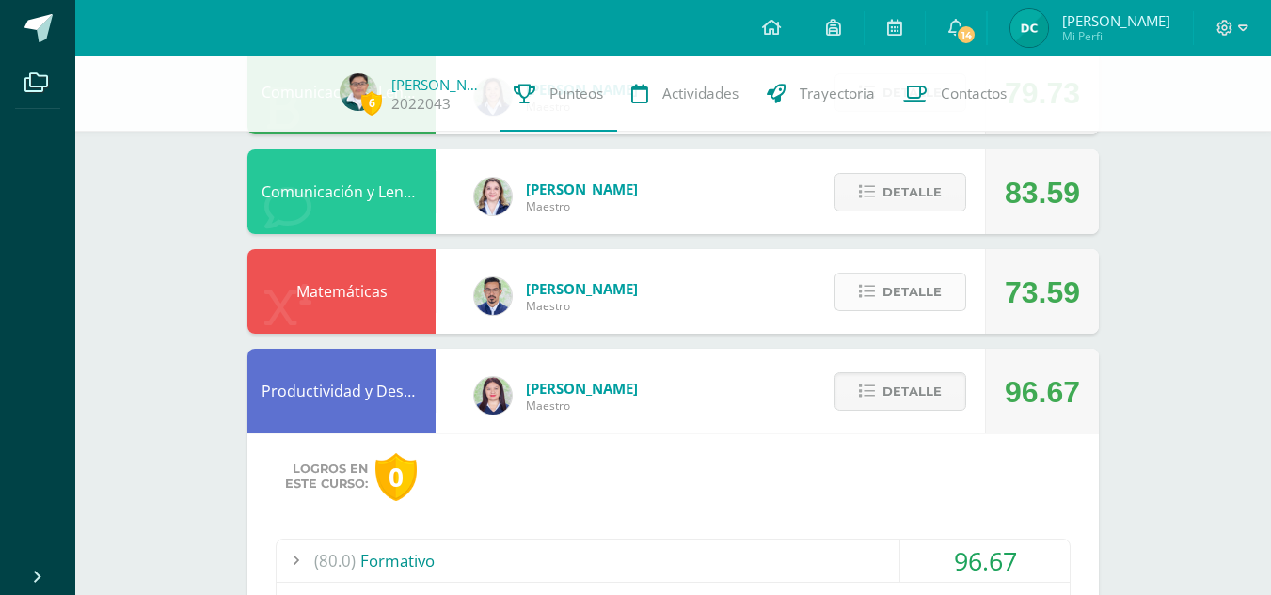
click at [895, 294] on span "Detalle" at bounding box center [911, 292] width 59 height 35
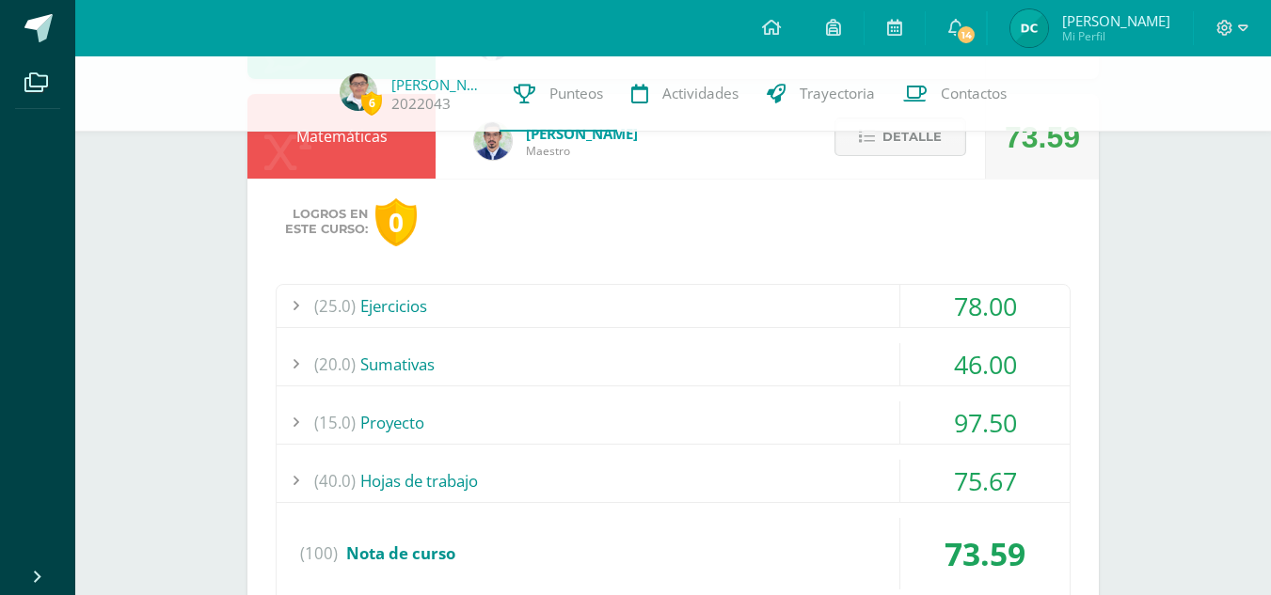
scroll to position [1132, 0]
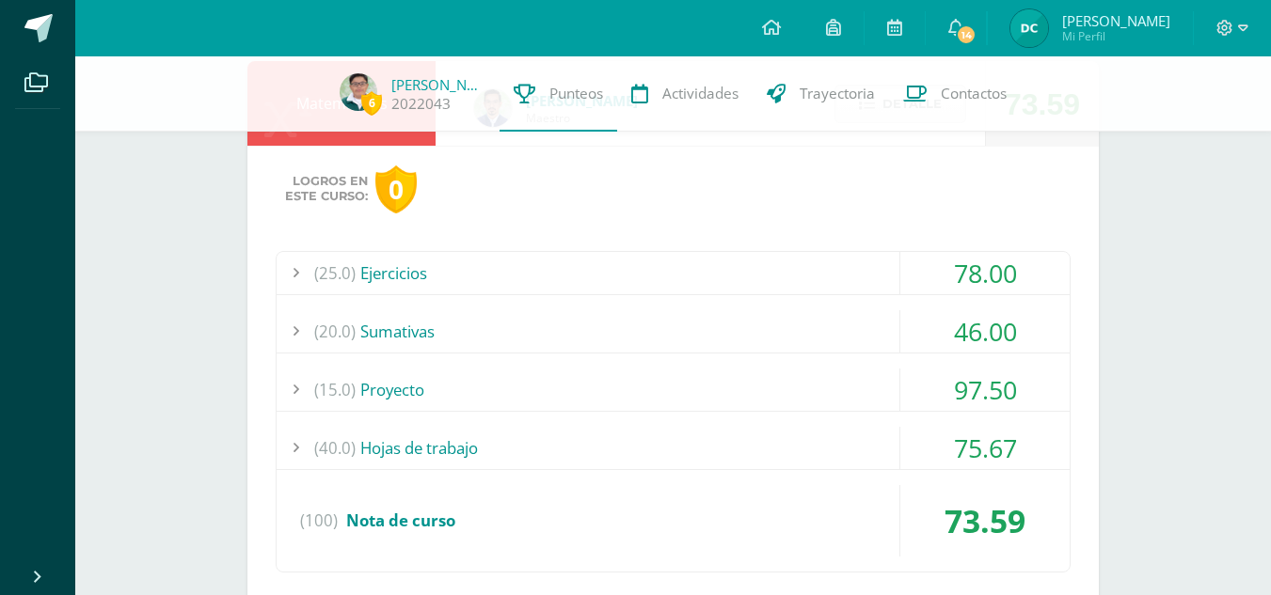
click at [376, 314] on div "(20.0) Sumativas" at bounding box center [672, 331] width 793 height 42
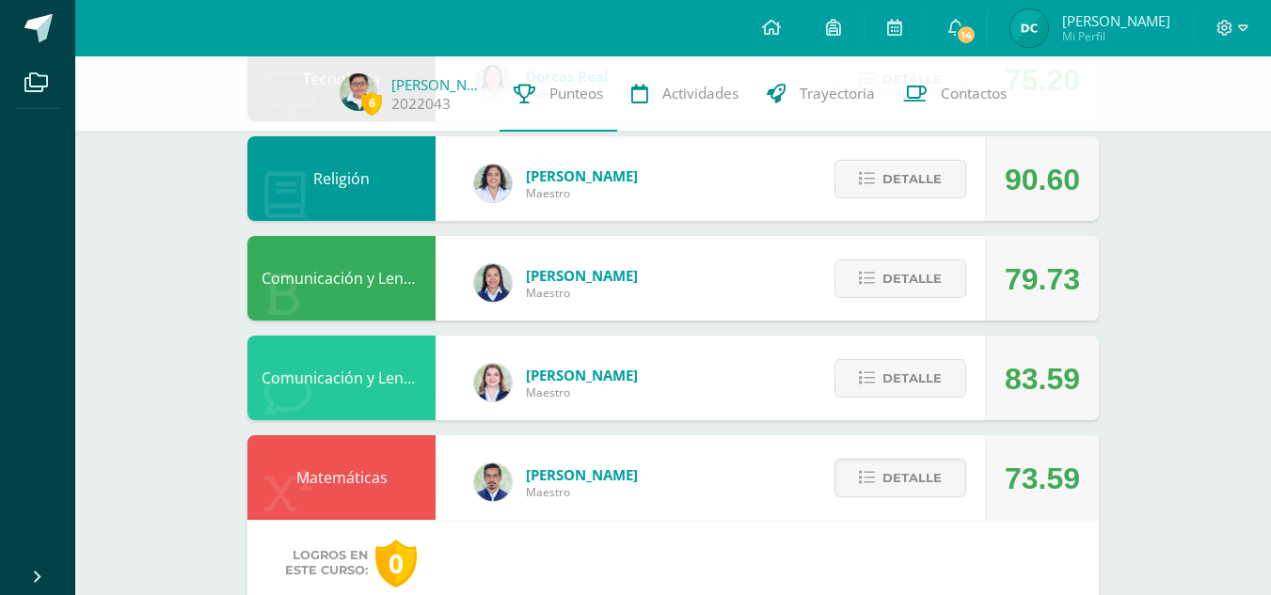
scroll to position [756, 0]
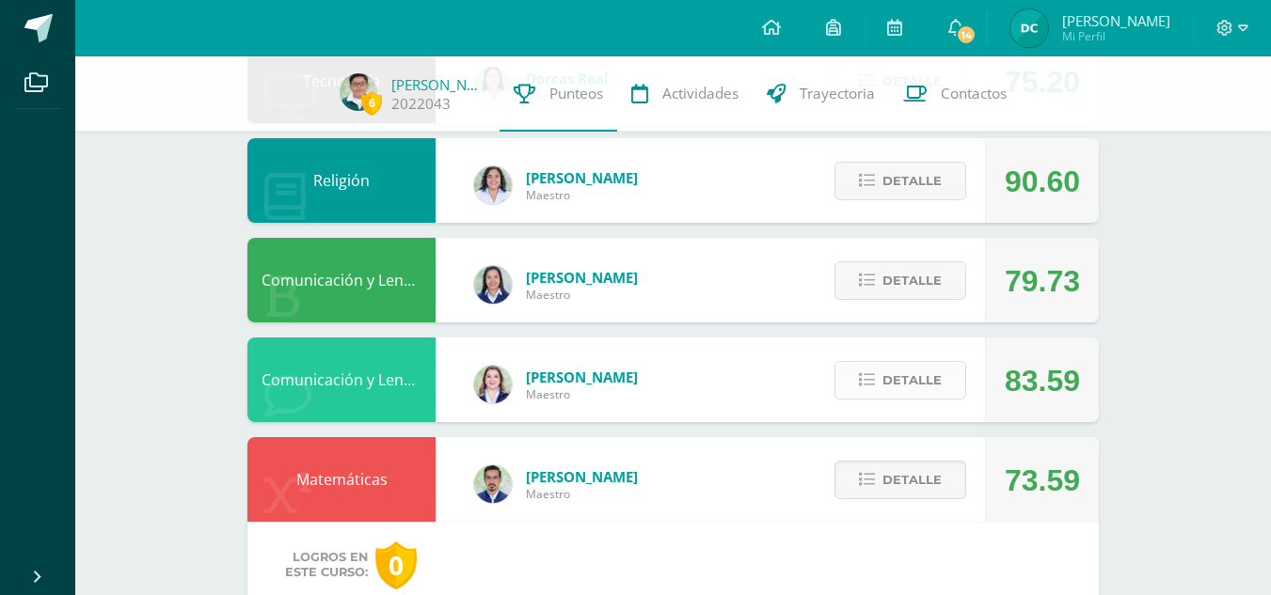
click at [931, 376] on span "Detalle" at bounding box center [911, 380] width 59 height 35
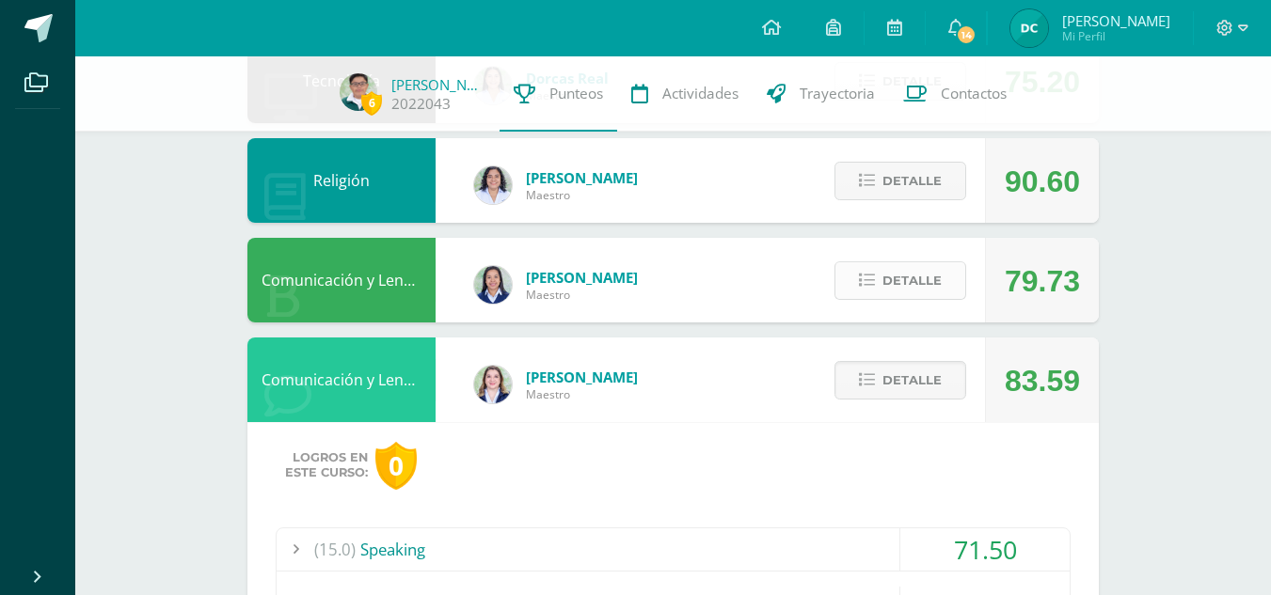
click at [908, 272] on span "Detalle" at bounding box center [911, 280] width 59 height 35
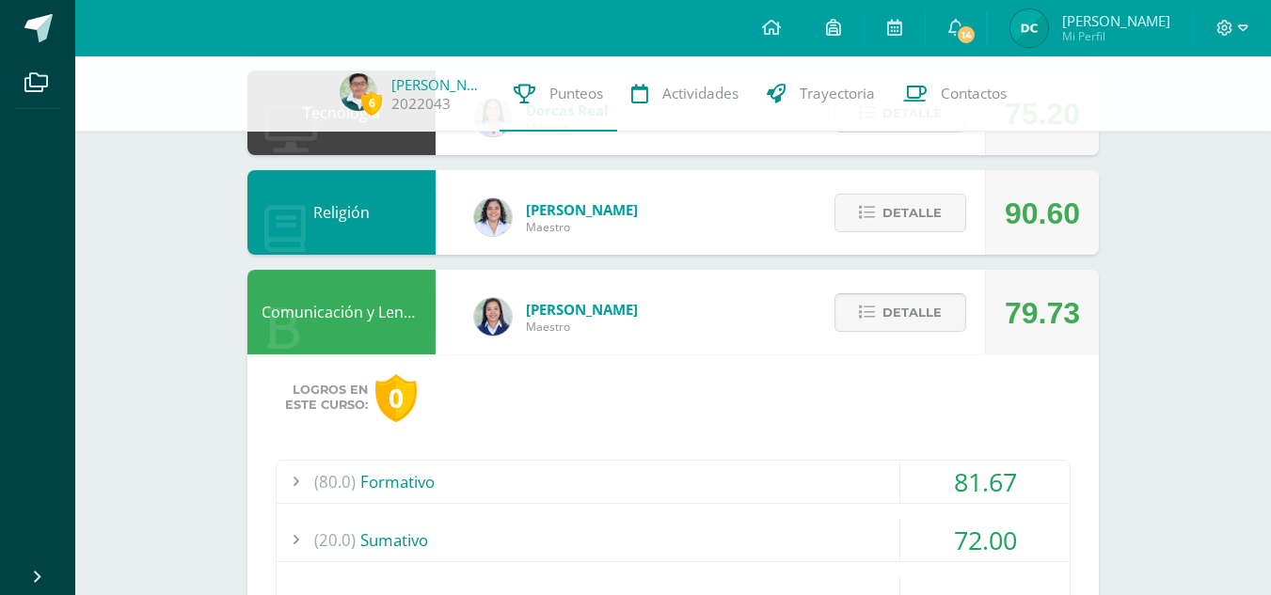
scroll to position [662, 0]
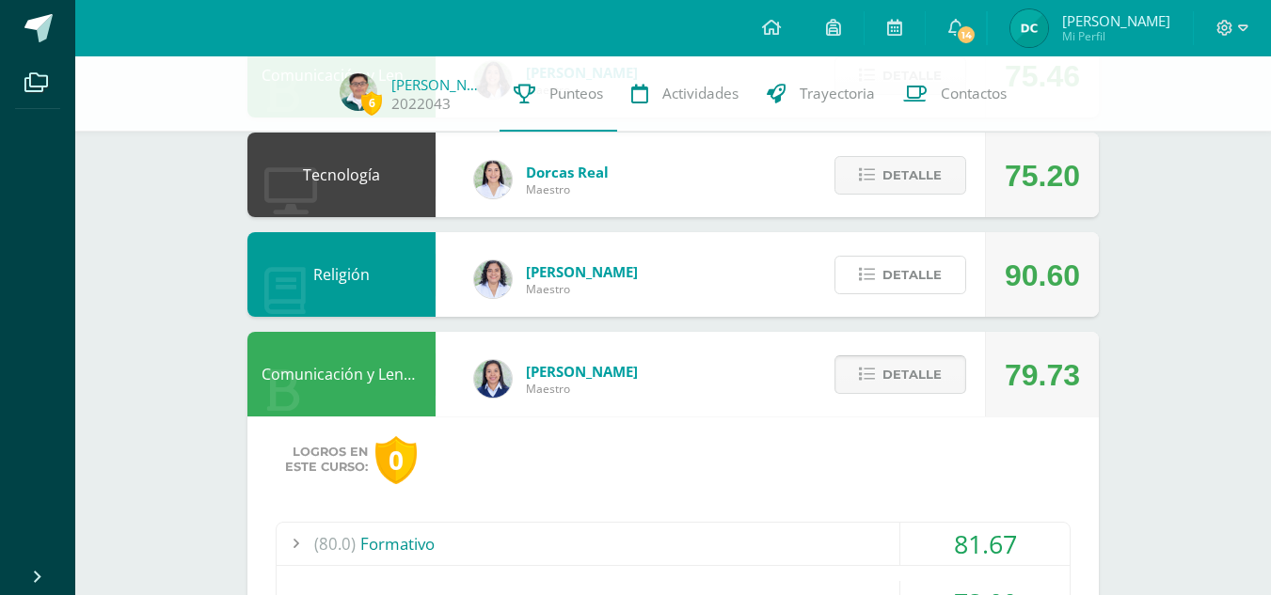
click at [908, 272] on span "Detalle" at bounding box center [911, 275] width 59 height 35
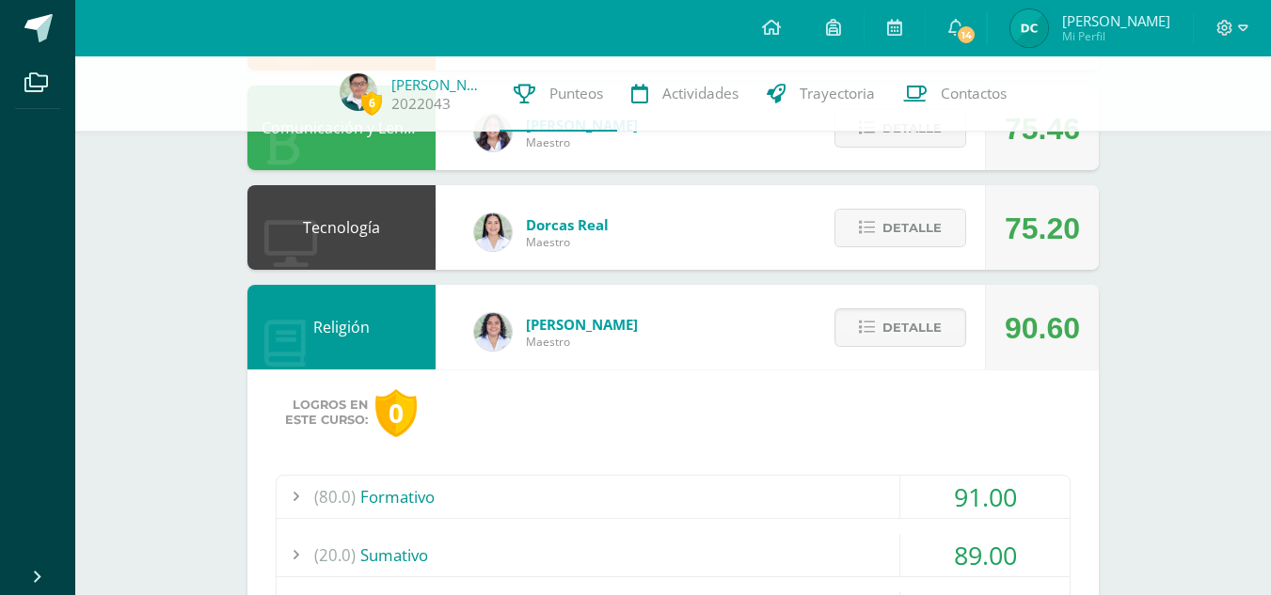
scroll to position [568, 0]
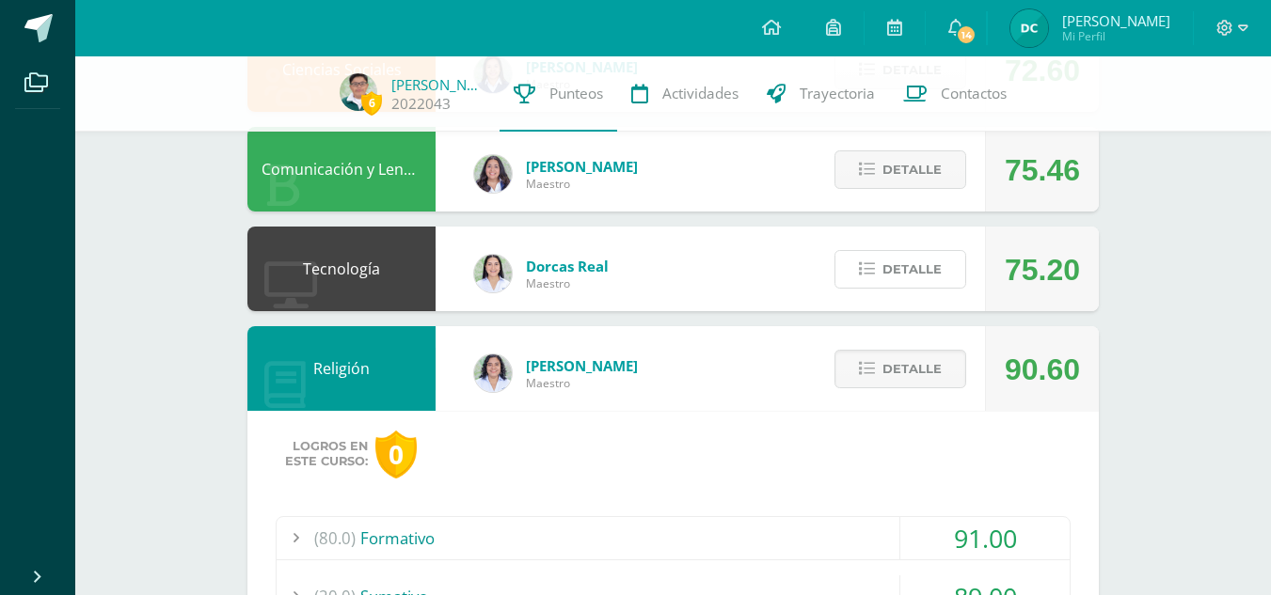
click at [908, 272] on span "Detalle" at bounding box center [911, 269] width 59 height 35
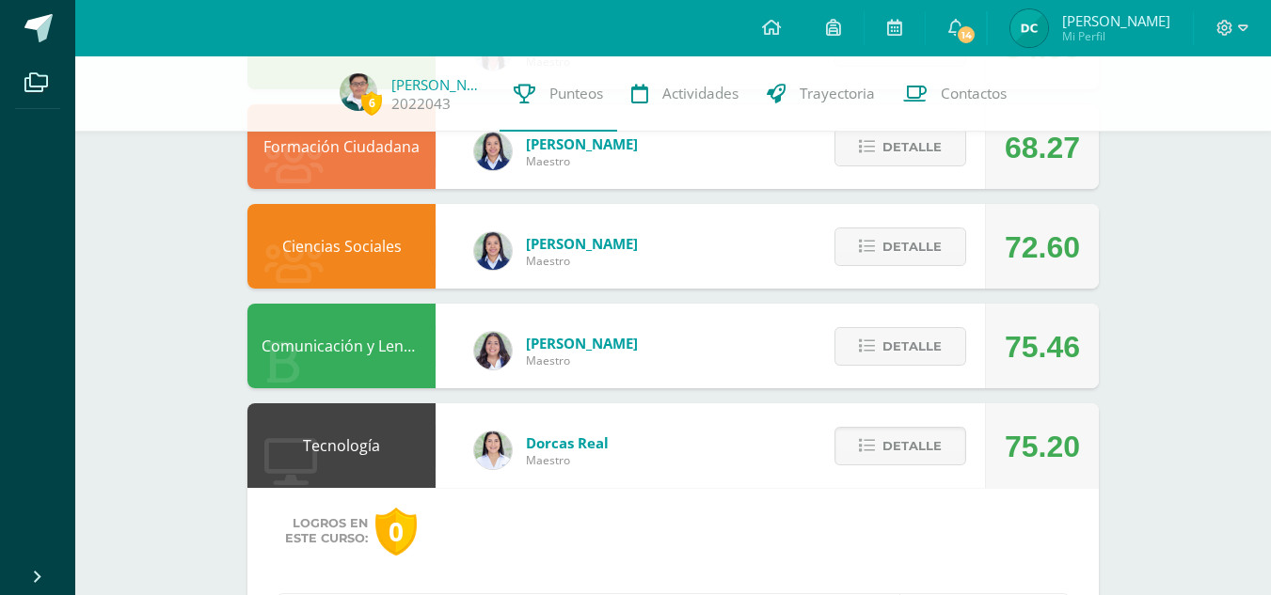
scroll to position [380, 0]
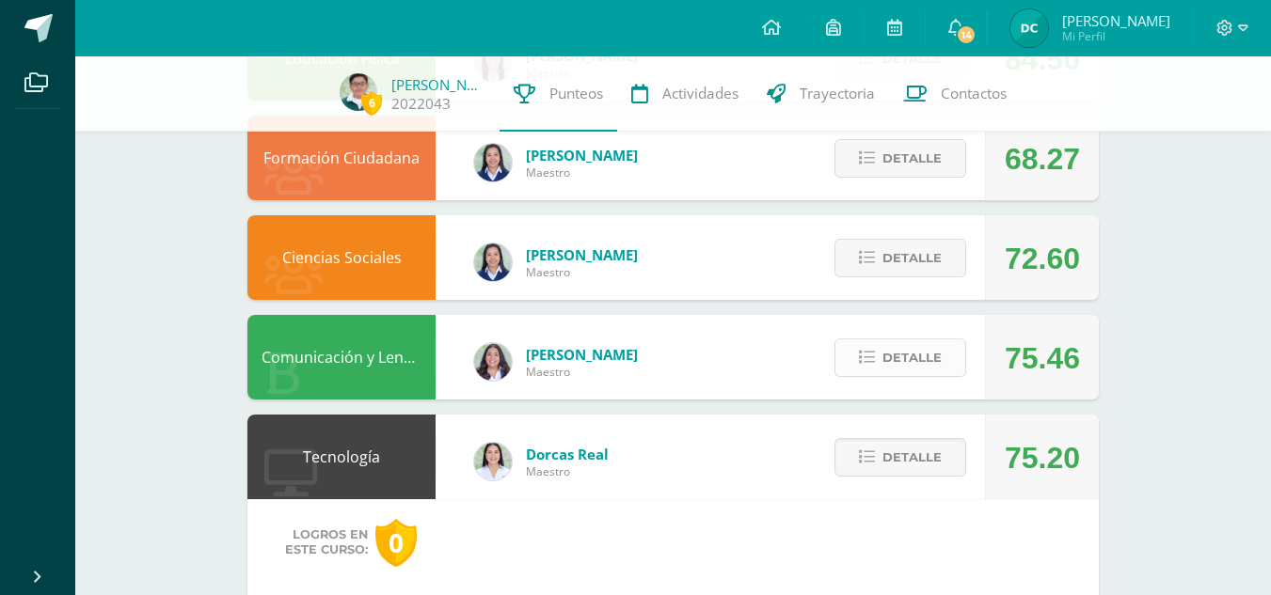
click at [882, 355] on button "Detalle" at bounding box center [900, 358] width 132 height 39
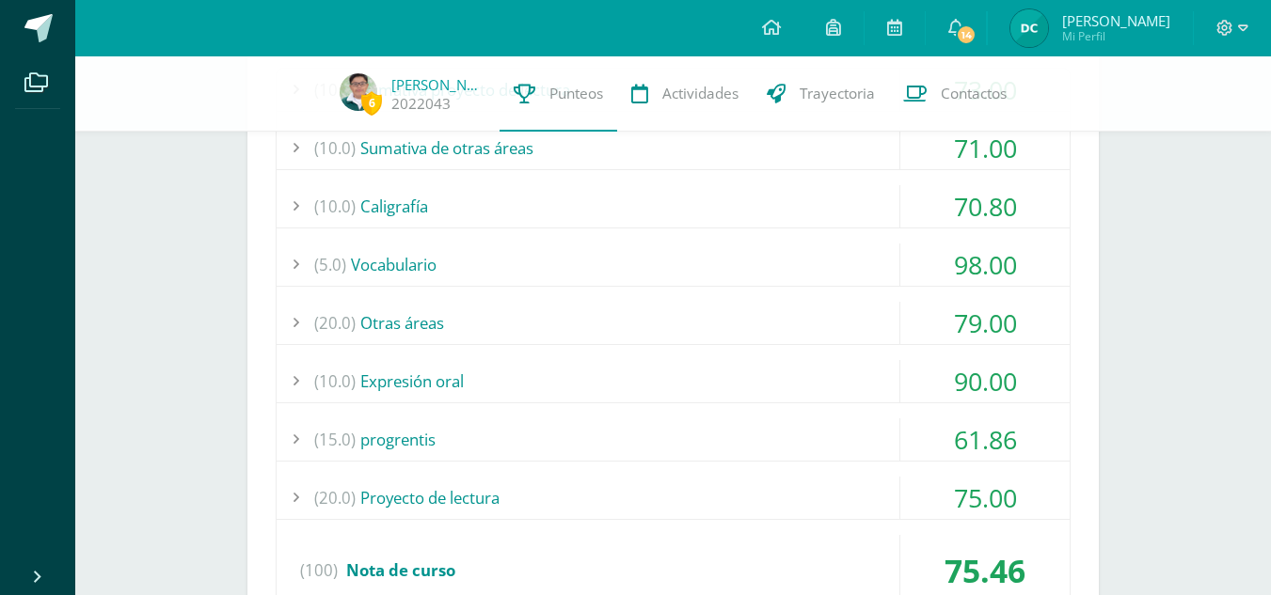
scroll to position [850, 0]
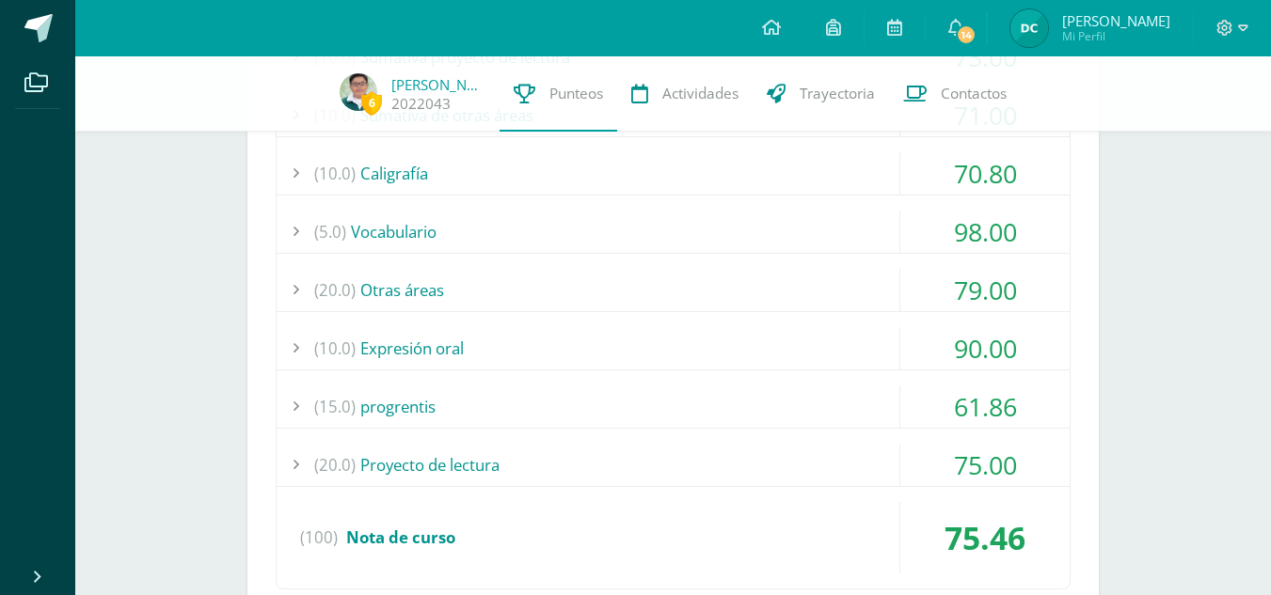
click at [404, 408] on div "(15.0) progrentis" at bounding box center [672, 407] width 793 height 42
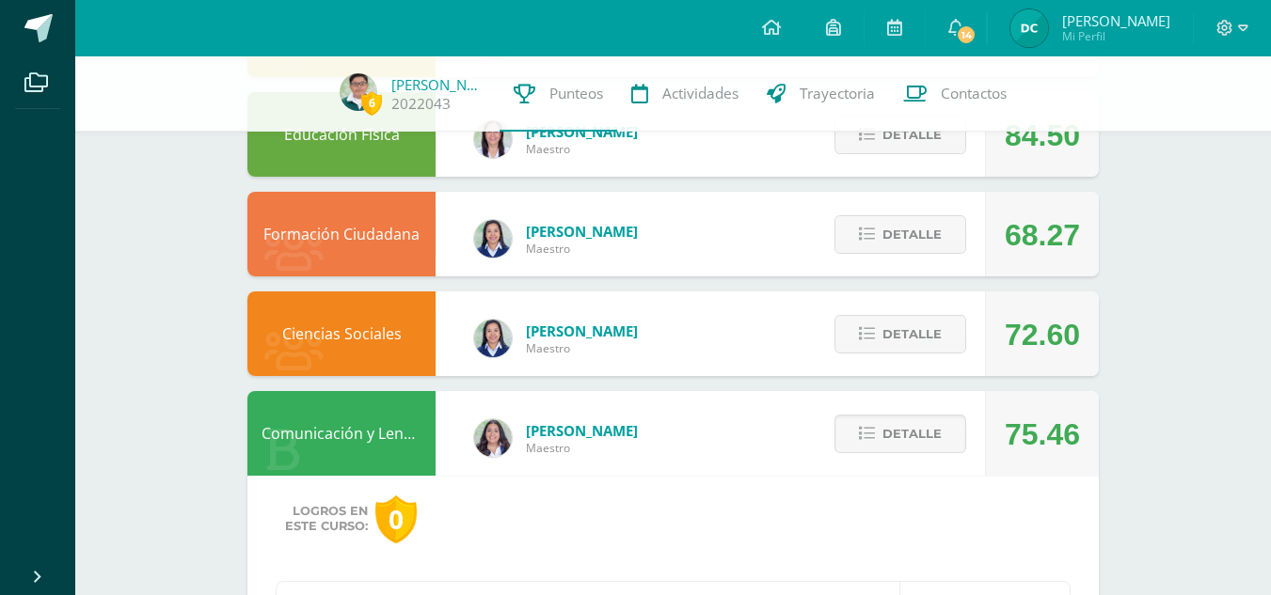
scroll to position [286, 0]
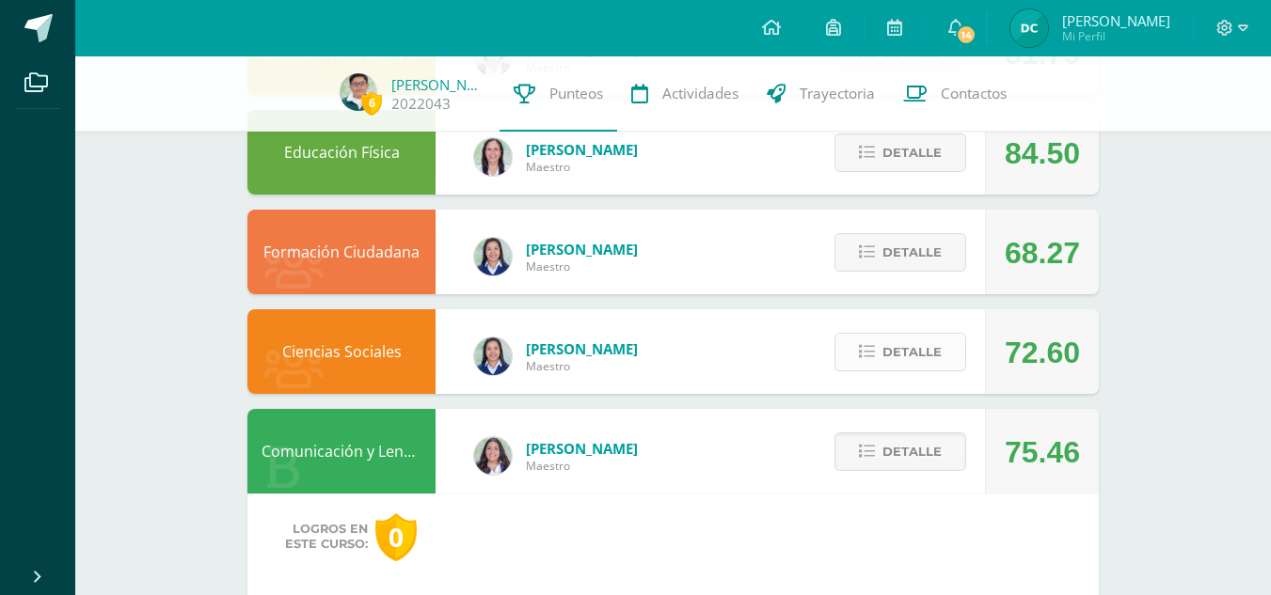
click at [917, 347] on span "Detalle" at bounding box center [911, 352] width 59 height 35
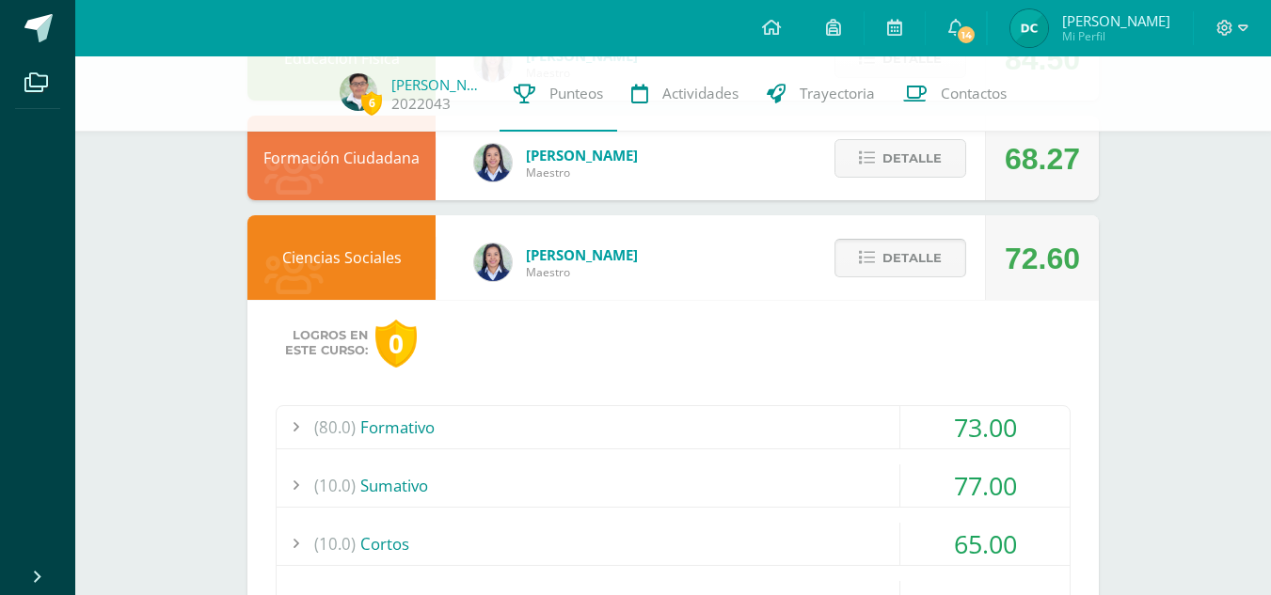
scroll to position [474, 0]
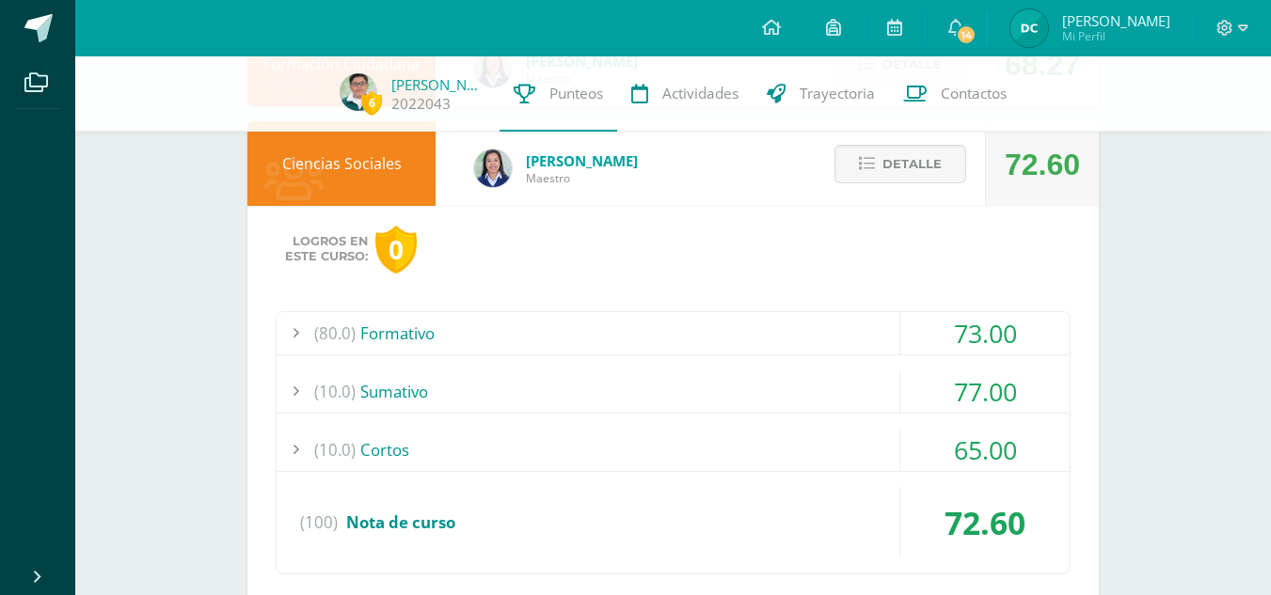
click at [371, 465] on div "(10.0) Cortos" at bounding box center [672, 450] width 793 height 42
click at [388, 393] on div "(10.0) Sumativo" at bounding box center [672, 392] width 793 height 42
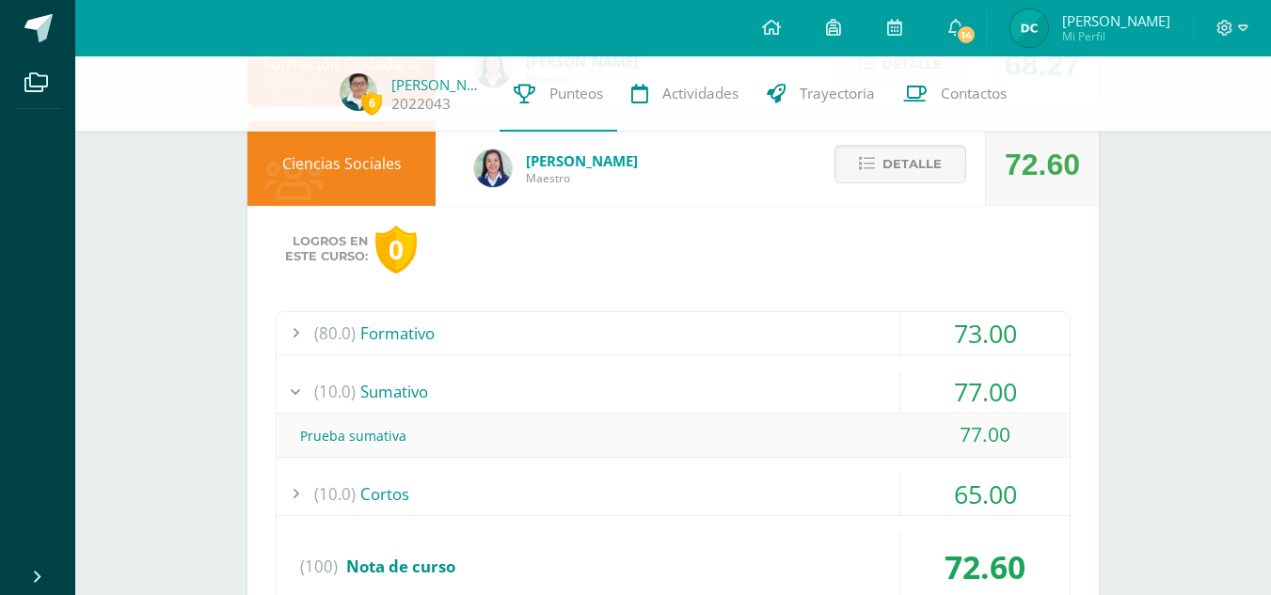
click at [374, 321] on div "(80.0) Formativo" at bounding box center [672, 333] width 793 height 42
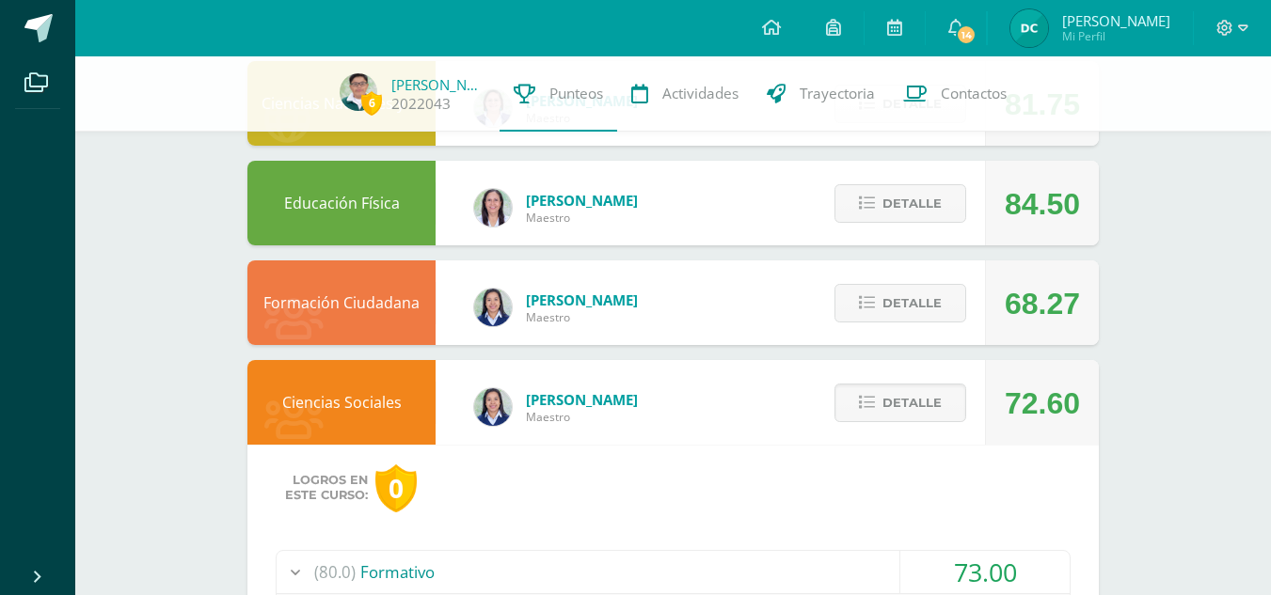
scroll to position [192, 0]
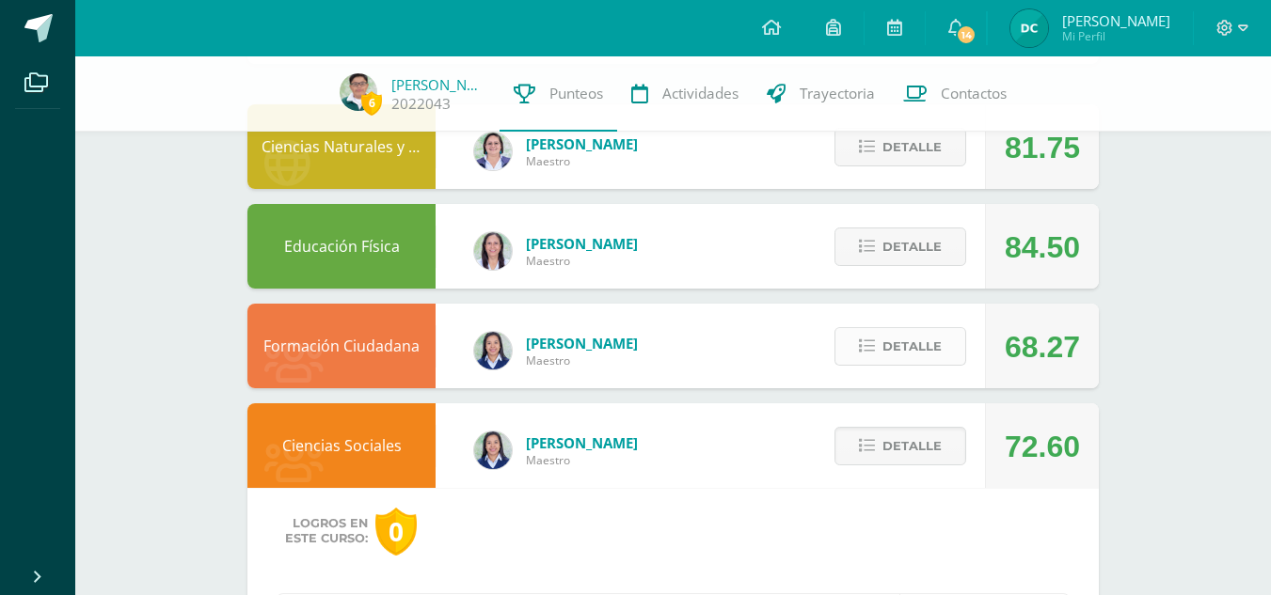
click at [926, 340] on span "Detalle" at bounding box center [911, 346] width 59 height 35
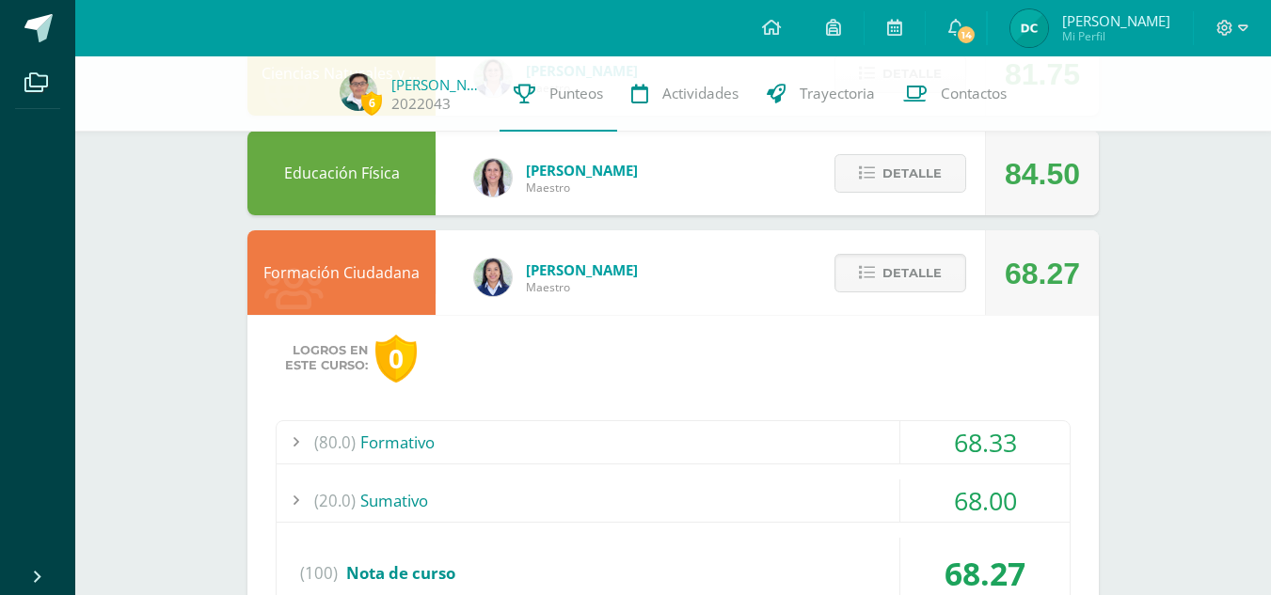
scroll to position [380, 0]
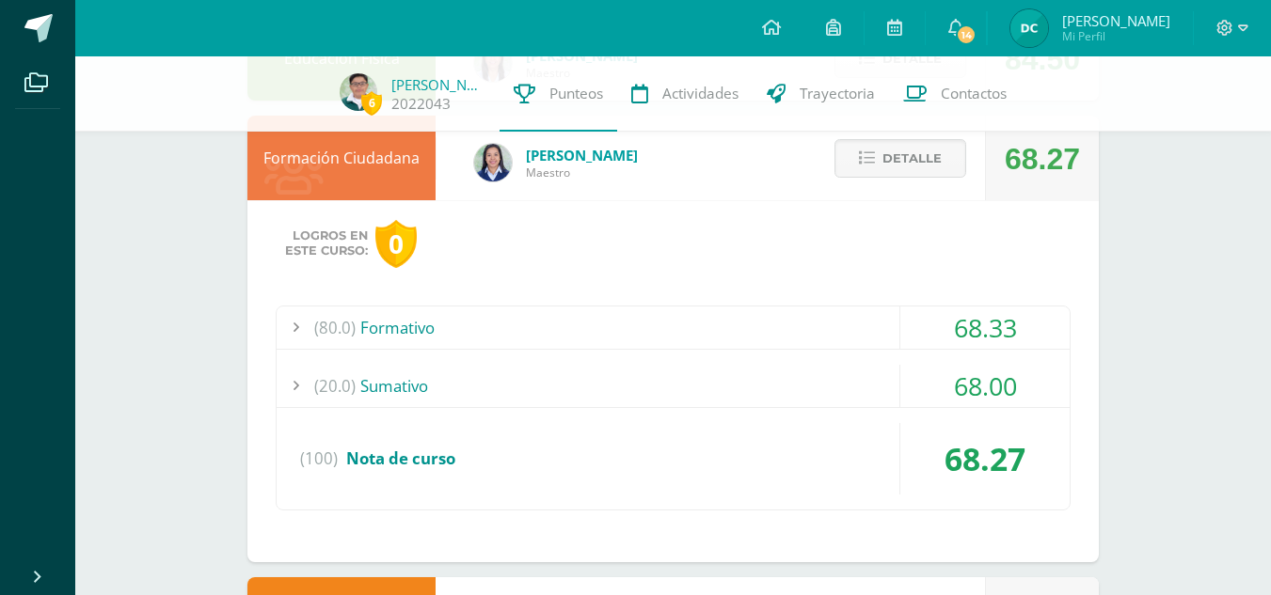
click at [410, 421] on div "(80.0) Formativo 68.33 Participación social 65.00" at bounding box center [673, 408] width 795 height 205
click at [410, 395] on div "(20.0) Sumativo" at bounding box center [672, 386] width 793 height 42
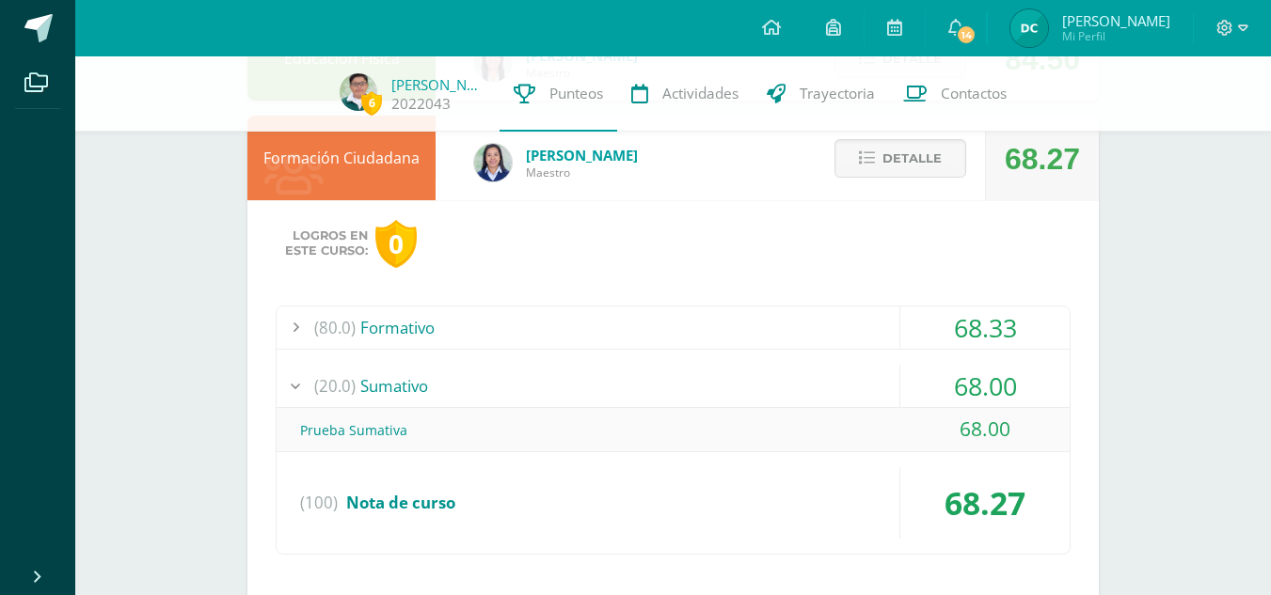
click at [403, 314] on div "(80.0) Formativo" at bounding box center [672, 328] width 793 height 42
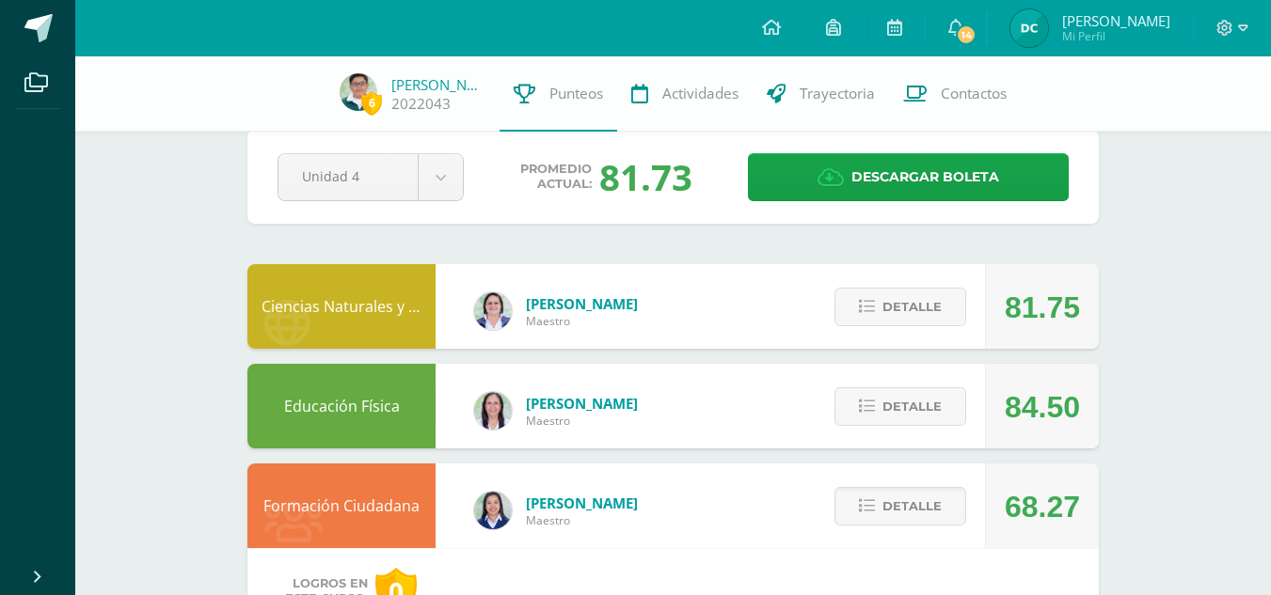
scroll to position [0, 0]
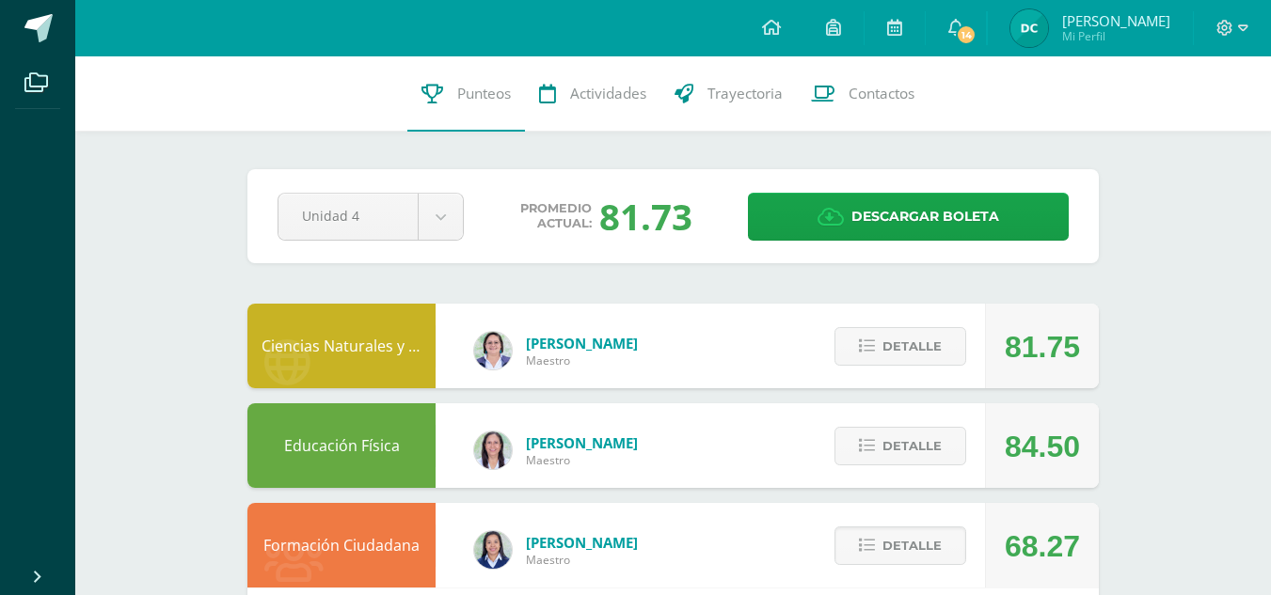
click at [904, 469] on div "Detalle" at bounding box center [895, 445] width 179 height 85
click at [907, 461] on span "Detalle" at bounding box center [911, 446] width 59 height 35
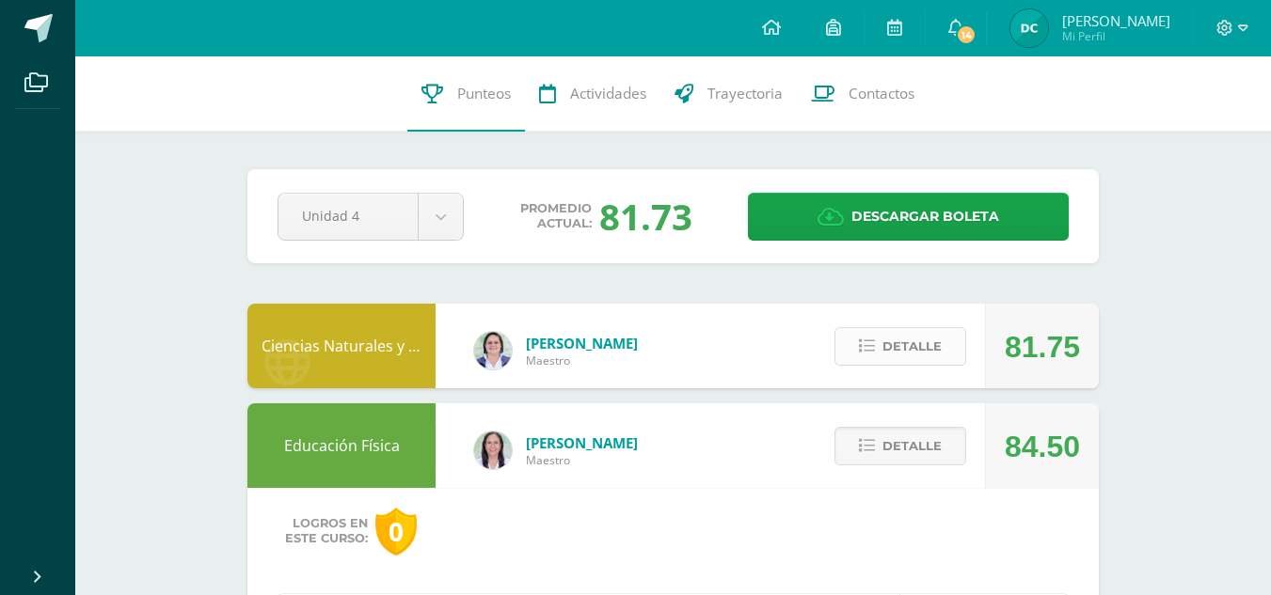
click at [895, 343] on span "Detalle" at bounding box center [911, 346] width 59 height 35
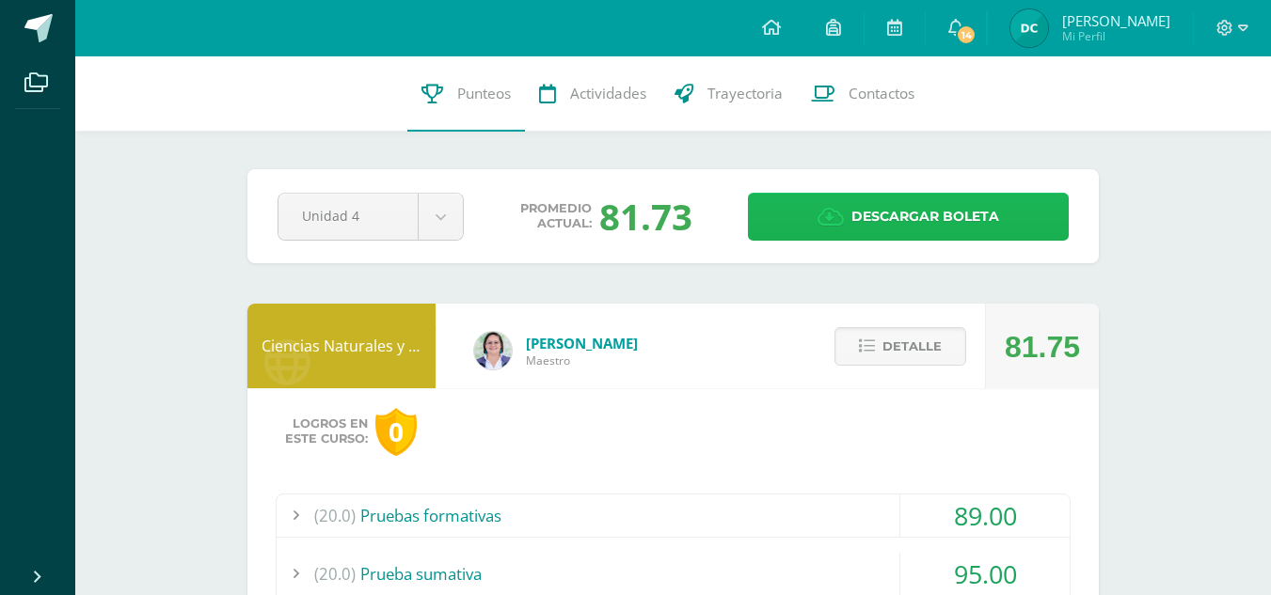
click at [876, 213] on span "Descargar boleta" at bounding box center [925, 217] width 148 height 46
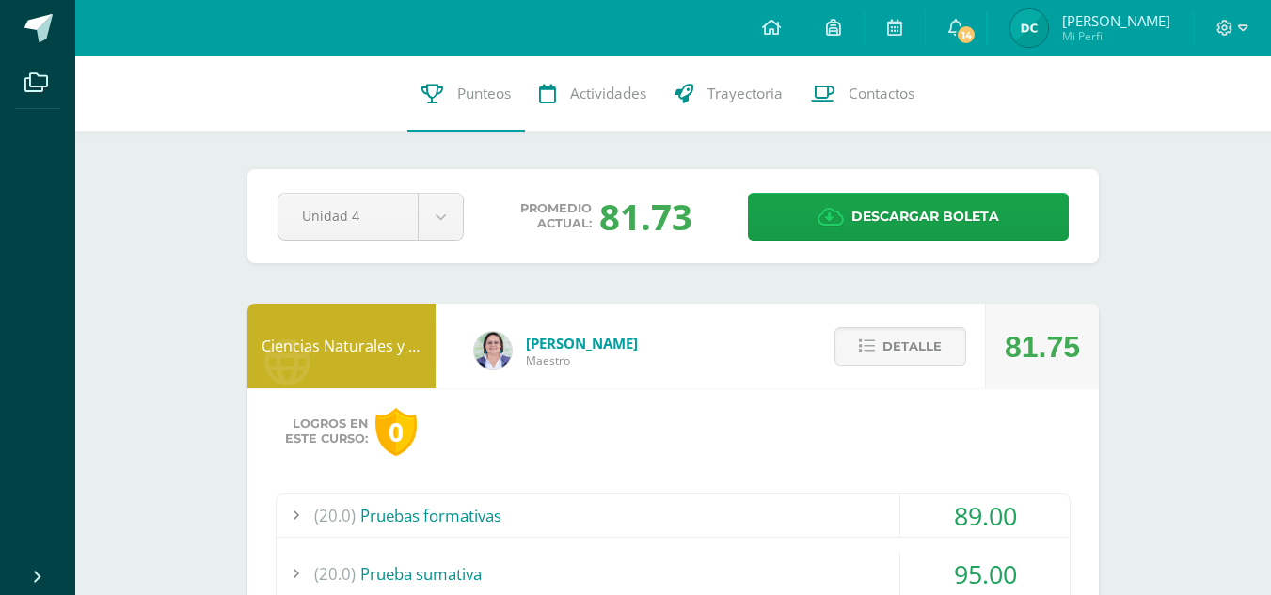
click at [1022, 5] on link "Damariz Violeta Mi Perfil" at bounding box center [1089, 28] width 205 height 56
